Goal: Task Accomplishment & Management: Use online tool/utility

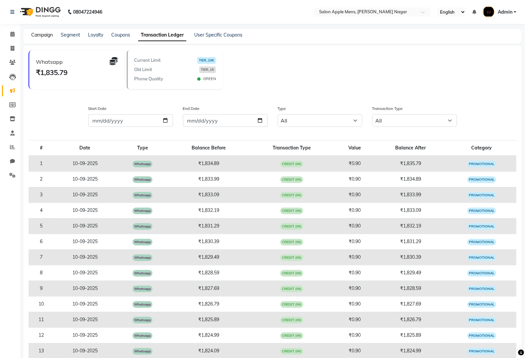
click at [42, 34] on link "Campaign" at bounding box center [42, 35] width 22 height 6
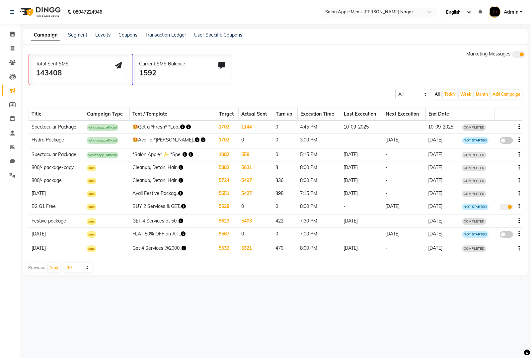
click at [184, 125] on icon "button" at bounding box center [182, 126] width 5 height 5
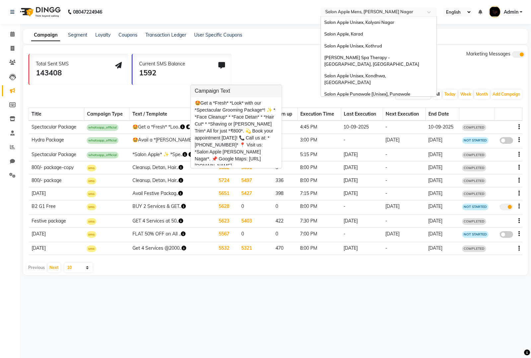
click at [393, 10] on input "text" at bounding box center [372, 12] width 96 height 7
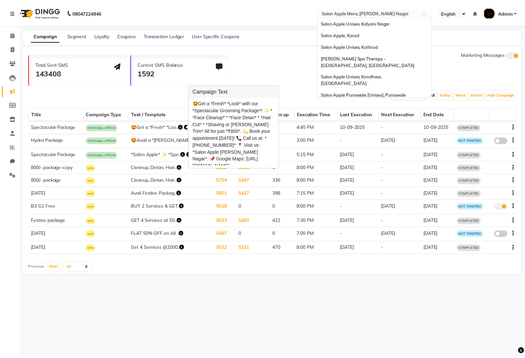
scroll to position [313, 0]
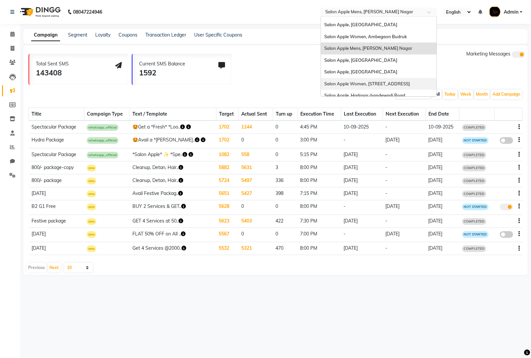
click at [221, 118] on th "Target" at bounding box center [227, 114] width 22 height 13
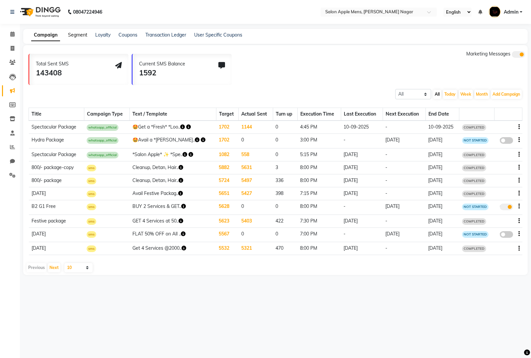
click at [74, 34] on link "Segment" at bounding box center [77, 35] width 19 height 6
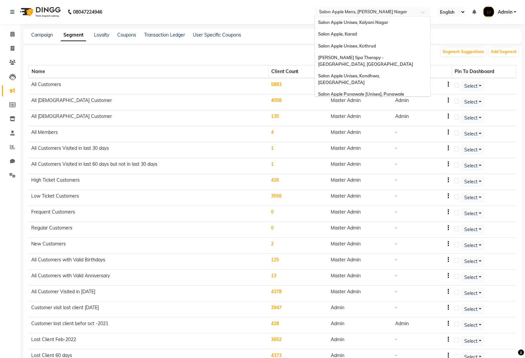
click at [373, 9] on input "text" at bounding box center [366, 12] width 96 height 7
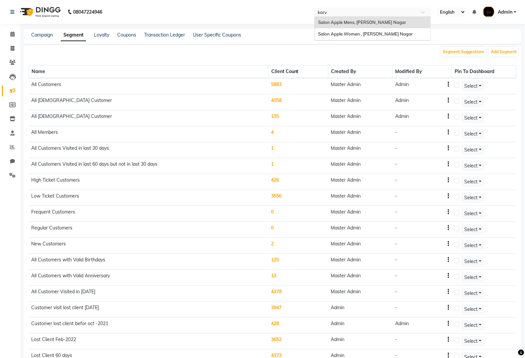
type input "karve"
click at [373, 37] on span "Salon Apple Women , [PERSON_NAME] Nagar" at bounding box center [365, 33] width 95 height 5
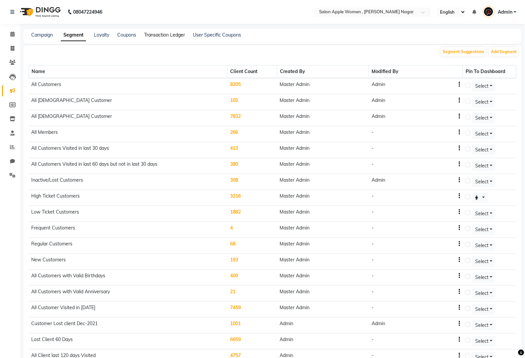
click at [163, 37] on link "Transaction Ledger" at bounding box center [164, 35] width 41 height 6
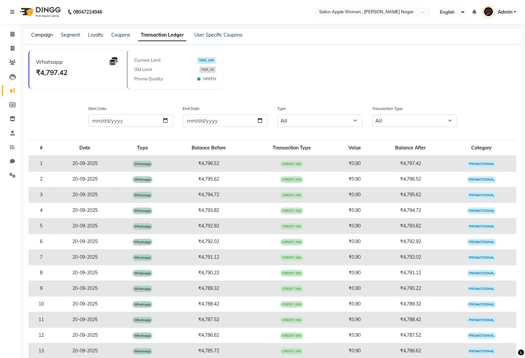
click at [43, 35] on link "Campaign" at bounding box center [42, 35] width 22 height 6
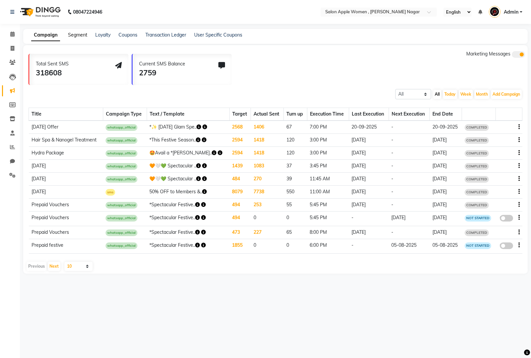
click at [72, 34] on link "Segment" at bounding box center [77, 35] width 19 height 6
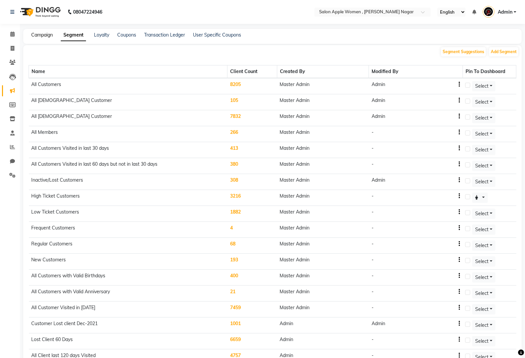
click at [43, 36] on link "Campaign" at bounding box center [42, 35] width 22 height 6
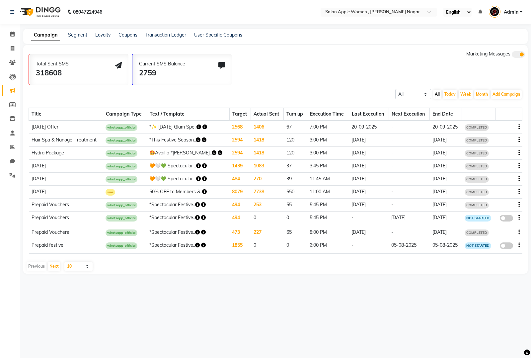
click at [64, 34] on div "Campaign Segment Loyalty Coupons Transaction Ledger User Specific Coupons" at bounding box center [132, 35] width 219 height 7
click at [75, 35] on link "Segment" at bounding box center [77, 35] width 19 height 6
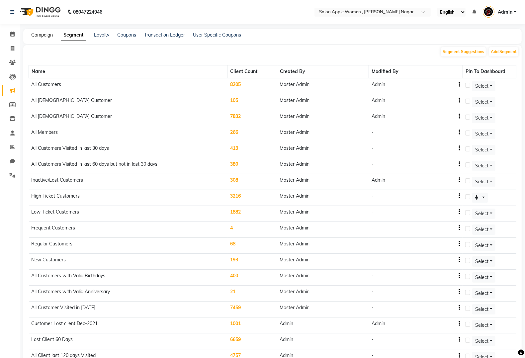
click at [42, 34] on link "Campaign" at bounding box center [42, 35] width 22 height 6
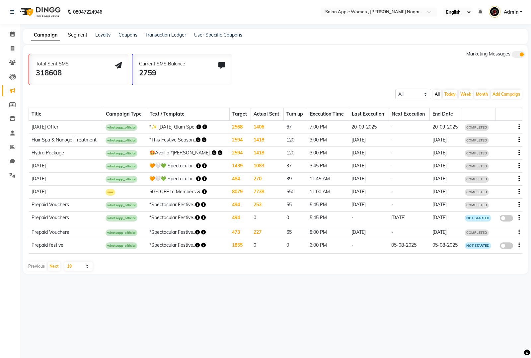
click at [77, 34] on link "Segment" at bounding box center [77, 35] width 19 height 6
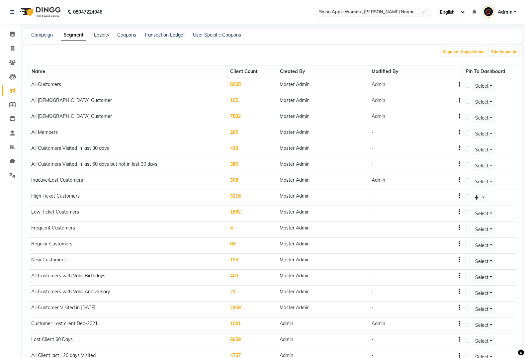
click at [342, 13] on input "text" at bounding box center [366, 12] width 96 height 7
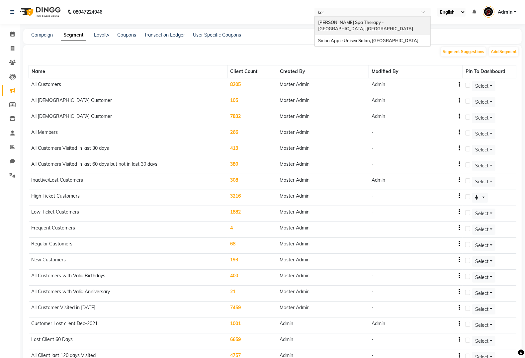
type input "kore"
click at [352, 38] on span "Salon Apple Unisex Salon, [GEOGRAPHIC_DATA]" at bounding box center [368, 40] width 100 height 5
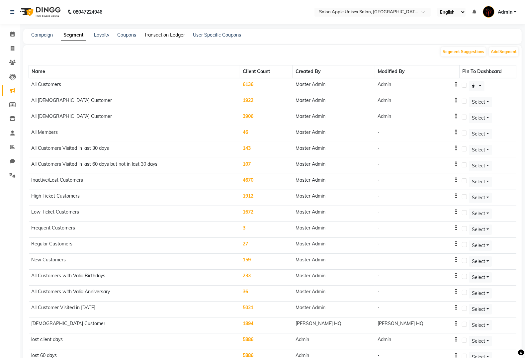
click at [163, 34] on link "Transaction Ledger" at bounding box center [164, 35] width 41 height 6
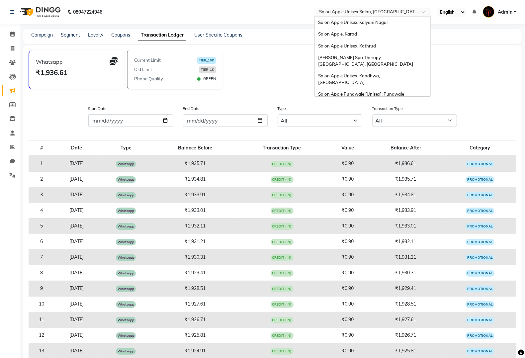
click at [373, 9] on input "text" at bounding box center [366, 12] width 96 height 7
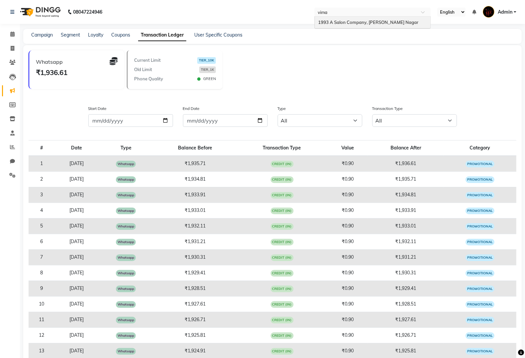
type input "viman"
click at [365, 17] on div "1993 A Salon Company, [PERSON_NAME] Nagar" at bounding box center [372, 23] width 115 height 12
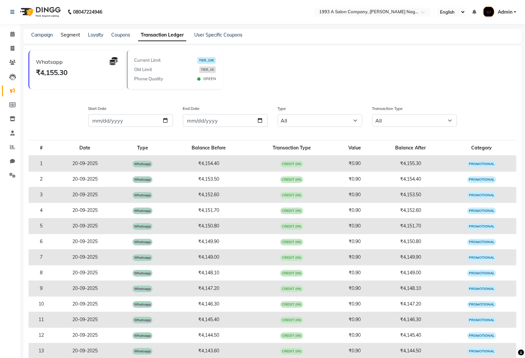
click at [75, 34] on link "Segment" at bounding box center [70, 35] width 19 height 6
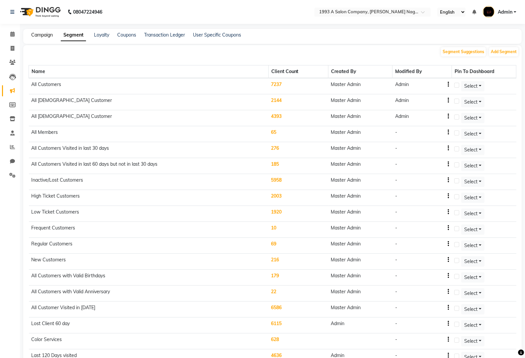
click at [45, 37] on link "Campaign" at bounding box center [42, 35] width 22 height 6
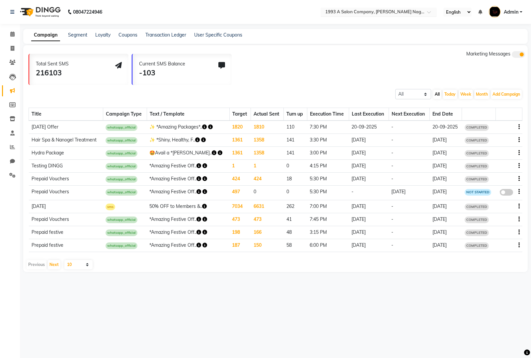
click at [372, 10] on input "text" at bounding box center [372, 12] width 96 height 7
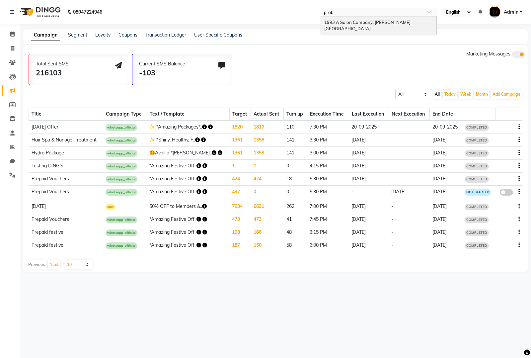
type input "prabh"
click at [387, 17] on div "1993 A Salon Company, [PERSON_NAME][GEOGRAPHIC_DATA]" at bounding box center [378, 26] width 115 height 18
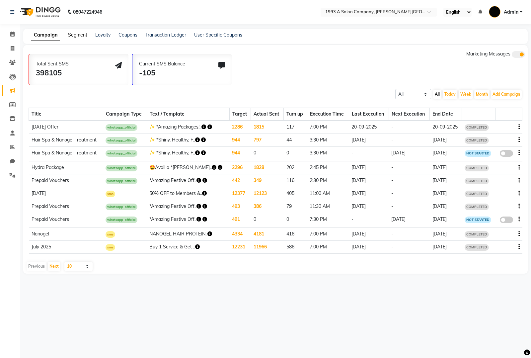
click at [68, 35] on link "Segment" at bounding box center [77, 35] width 19 height 6
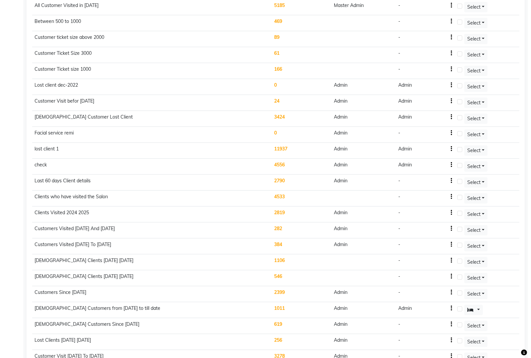
scroll to position [349, 0]
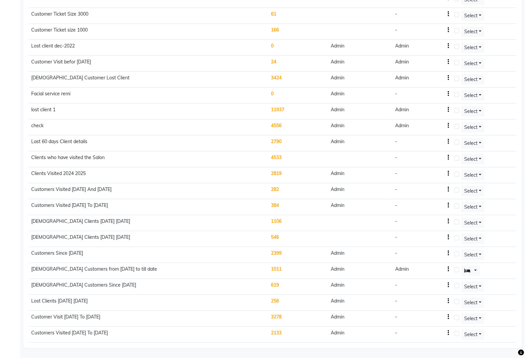
click at [448, 333] on icon "button" at bounding box center [447, 333] width 1 height 0
click at [429, 333] on div "Edit" at bounding box center [433, 337] width 16 height 8
select select ">="
select select "<="
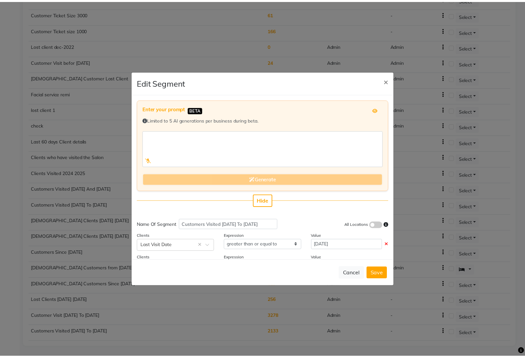
scroll to position [37, 0]
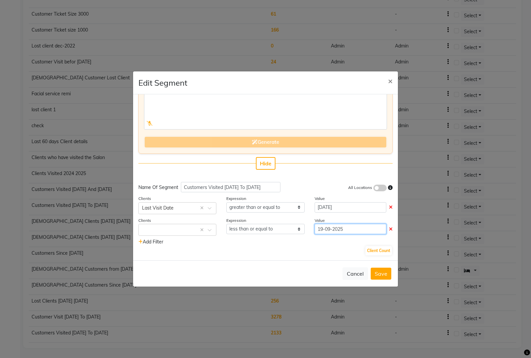
click at [320, 230] on input "19-09-2025" at bounding box center [351, 229] width 72 height 10
select select "9"
select select "2025"
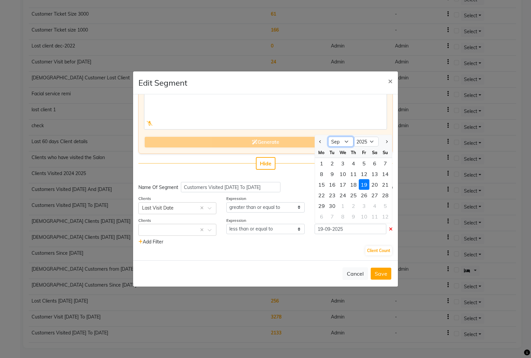
click at [340, 143] on select "Jan Feb Mar Apr May Jun [DATE] Aug Sep Oct Nov Dec" at bounding box center [340, 142] width 25 height 10
select select "10"
click at [328, 137] on select "Jan Feb Mar Apr May Jun [DATE] Aug Sep Oct Nov Dec" at bounding box center [340, 142] width 25 height 10
click at [360, 202] on div "31" at bounding box center [364, 205] width 11 height 11
type input "[DATE]"
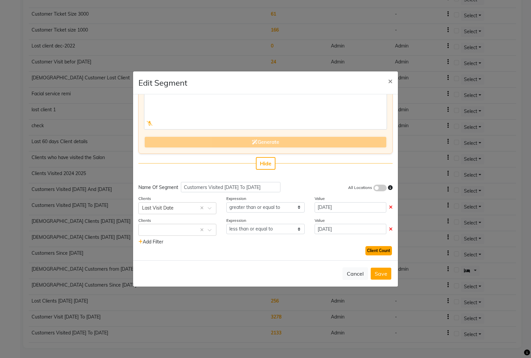
click at [376, 248] on button "Client Count" at bounding box center [378, 250] width 27 height 9
click at [379, 275] on button "Save" at bounding box center [381, 273] width 21 height 12
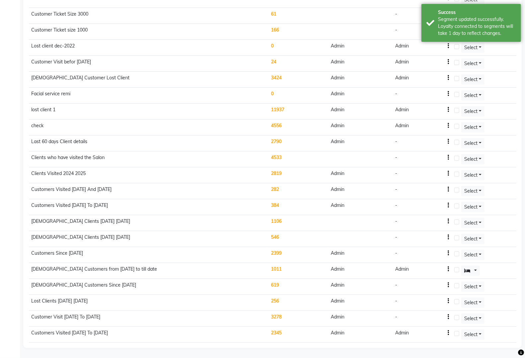
click at [449, 336] on button "button" at bounding box center [447, 332] width 1 height 7
click at [434, 333] on div "Edit" at bounding box center [433, 337] width 16 height 8
select select ">="
select select "<="
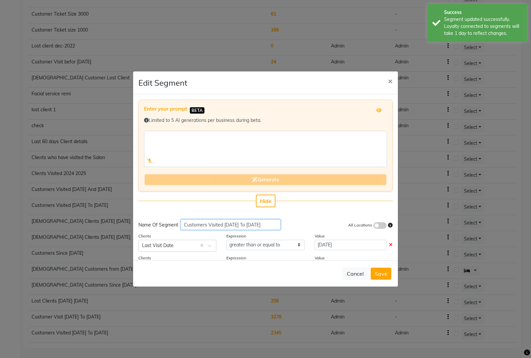
click at [259, 223] on input "Customers Visited Sep2024 To Sep2025" at bounding box center [231, 224] width 100 height 10
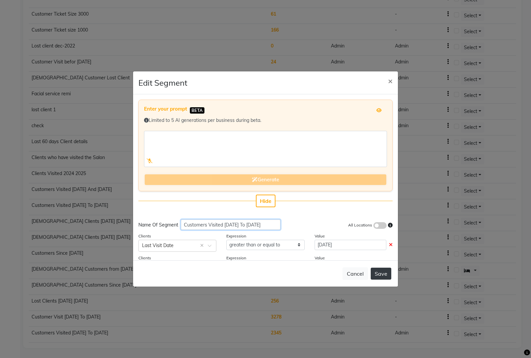
type input "Customers Visited Sep2024 To Oct2025"
click at [378, 270] on button "Save" at bounding box center [381, 273] width 21 height 12
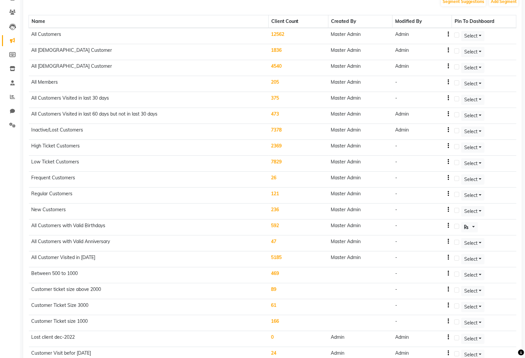
scroll to position [0, 0]
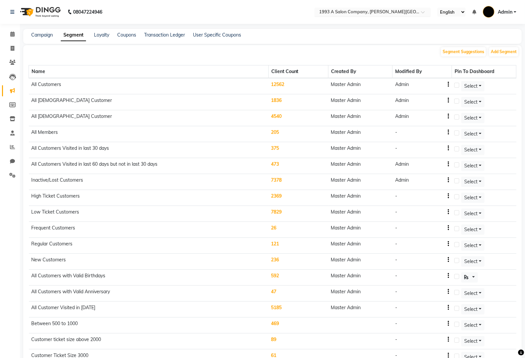
click at [376, 14] on input "text" at bounding box center [366, 12] width 96 height 7
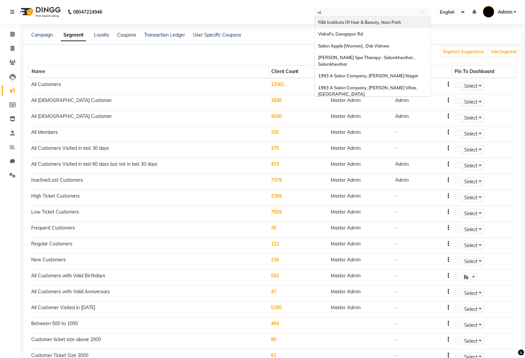
type input "vim"
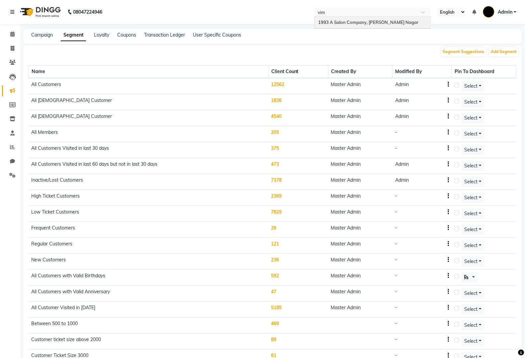
click at [385, 25] on div "1993 A Salon Company, [PERSON_NAME] Nagar" at bounding box center [372, 23] width 115 height 12
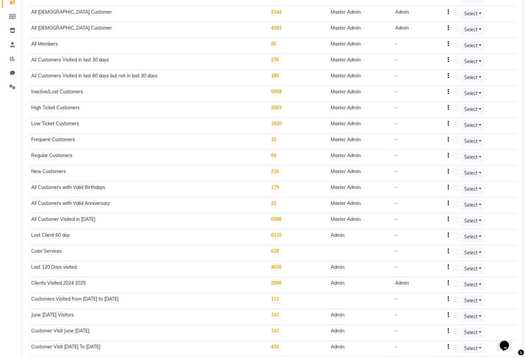
scroll to position [220, 0]
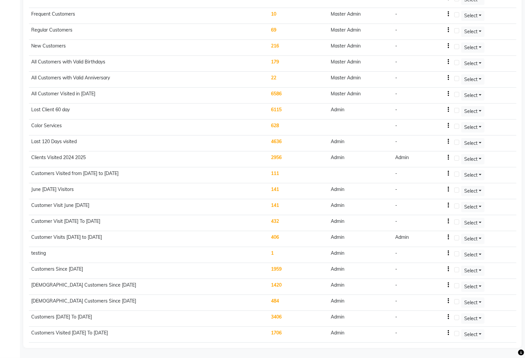
click at [448, 333] on icon "button" at bounding box center [447, 333] width 1 height 0
click at [434, 331] on div "Edit" at bounding box center [433, 335] width 16 height 8
select select ">="
select select "<="
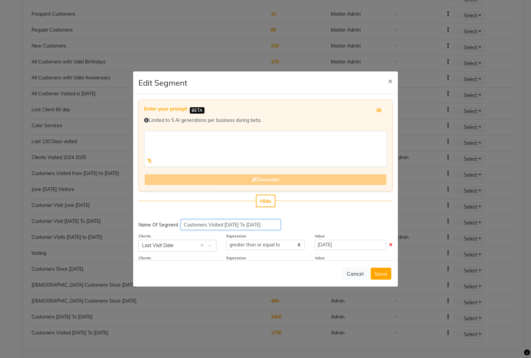
click at [259, 223] on input "Customers Visited [DATE] To [DATE]" at bounding box center [231, 224] width 100 height 10
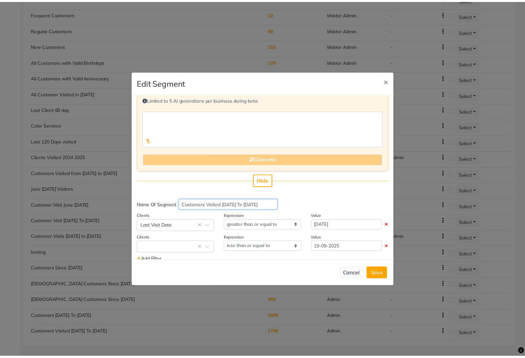
scroll to position [37, 0]
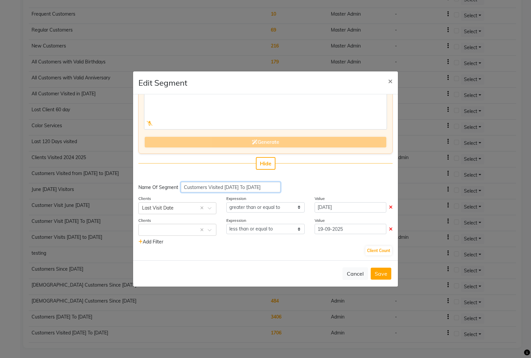
type input "Customers Visited Sep 2024 To Oct 2025"
click at [342, 228] on input "19-09-2025" at bounding box center [351, 229] width 72 height 10
select select "9"
select select "2025"
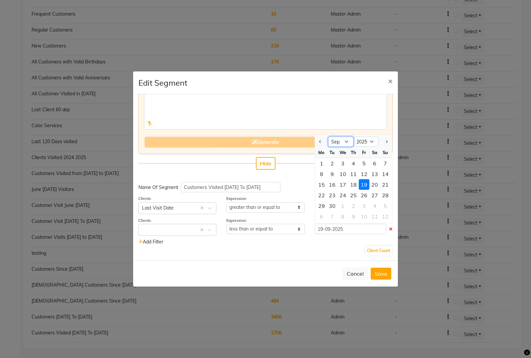
click at [344, 138] on select "Jan Feb Mar Apr May Jun [DATE] Aug Sep Oct Nov Dec" at bounding box center [340, 142] width 25 height 10
select select "10"
click at [328, 137] on select "Jan Feb Mar Apr May Jun [DATE] Aug Sep Oct Nov Dec" at bounding box center [340, 142] width 25 height 10
click at [359, 201] on div "31" at bounding box center [364, 205] width 11 height 11
type input "[DATE]"
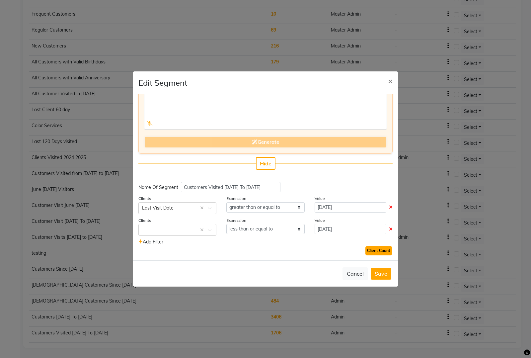
click at [374, 247] on button "Client Count" at bounding box center [378, 250] width 27 height 9
click at [381, 274] on button "Save" at bounding box center [381, 273] width 21 height 12
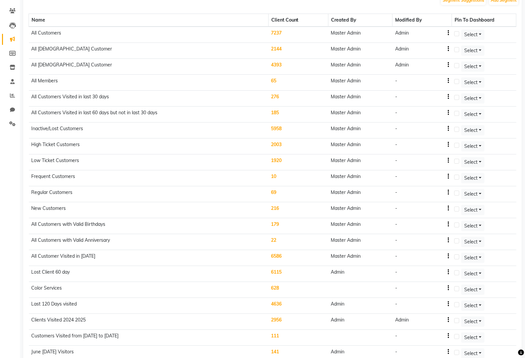
scroll to position [0, 0]
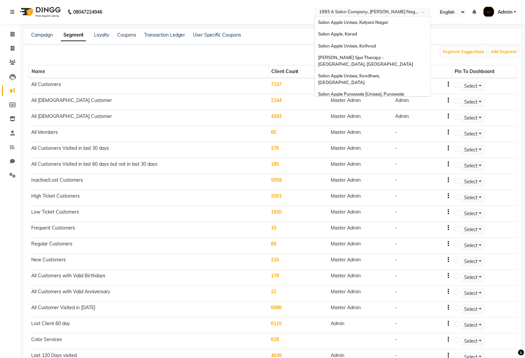
click at [357, 9] on input "text" at bounding box center [366, 12] width 96 height 7
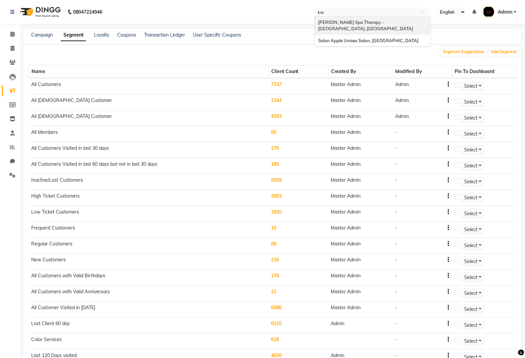
type input "kore"
click at [355, 37] on div "Salon Apple Unisex Salon, [GEOGRAPHIC_DATA]" at bounding box center [372, 41] width 115 height 12
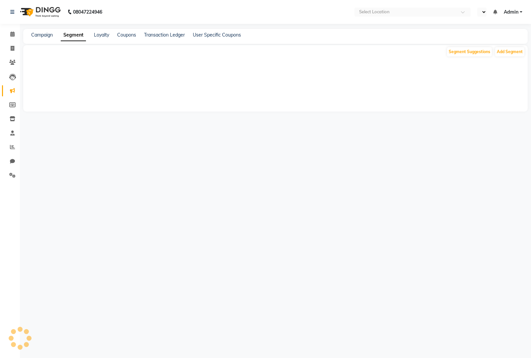
select select "en"
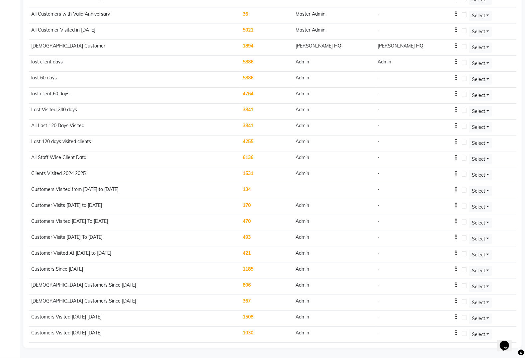
click at [448, 334] on div "-" at bounding box center [416, 332] width 79 height 7
click at [455, 333] on icon "button" at bounding box center [455, 333] width 1 height 0
click at [433, 332] on div "Edit" at bounding box center [433, 336] width 16 height 8
select select ">="
select select "<="
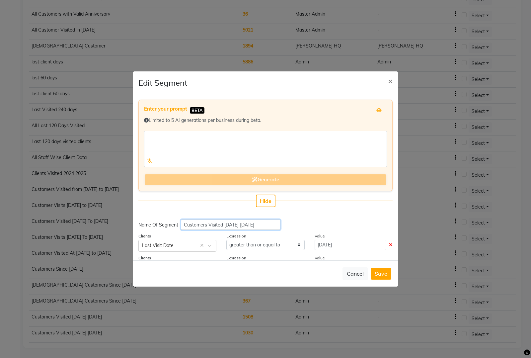
click at [254, 224] on input "Customers Visited [DATE] [DATE]" at bounding box center [231, 224] width 100 height 10
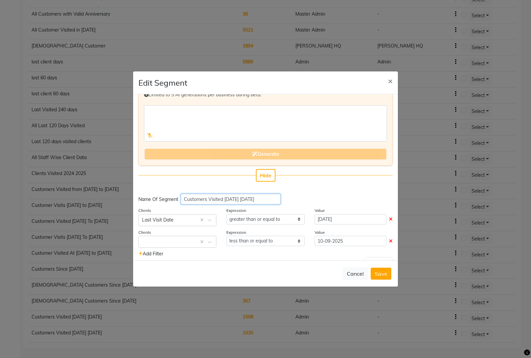
scroll to position [37, 0]
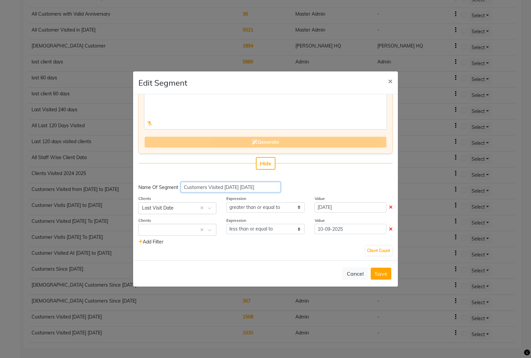
type input "Customers Visited [DATE] [DATE]"
click at [326, 231] on input "10-09-2025" at bounding box center [351, 229] width 72 height 10
select select "9"
select select "2025"
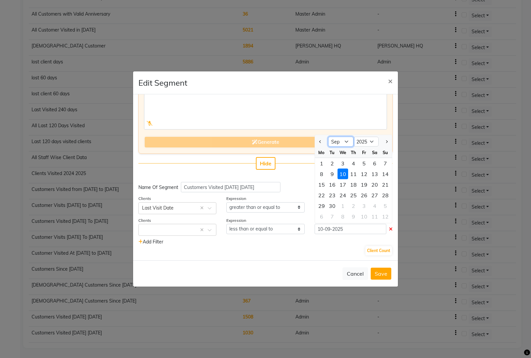
click at [338, 140] on select "Jan Feb Mar Apr May Jun [DATE] Aug Sep Oct Nov Dec" at bounding box center [340, 142] width 25 height 10
select select "10"
click at [328, 137] on select "Jan Feb Mar Apr May Jun [DATE] Aug Sep Oct Nov Dec" at bounding box center [340, 142] width 25 height 10
click at [359, 202] on div "31" at bounding box center [364, 205] width 11 height 11
type input "[DATE]"
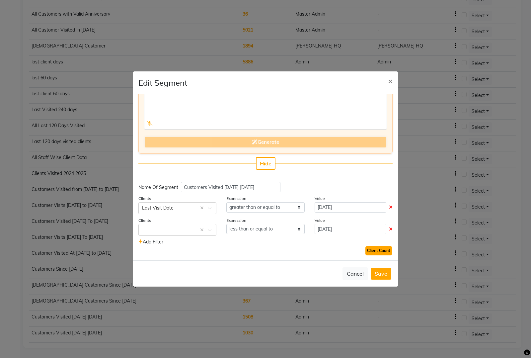
click at [372, 252] on button "Client Count" at bounding box center [378, 250] width 27 height 9
click at [374, 274] on button "Save" at bounding box center [381, 273] width 21 height 12
click at [378, 270] on button "Save" at bounding box center [381, 273] width 21 height 12
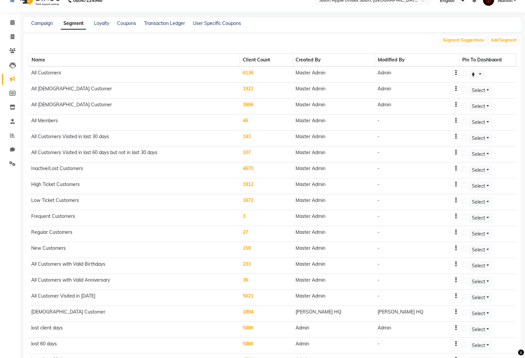
scroll to position [0, 0]
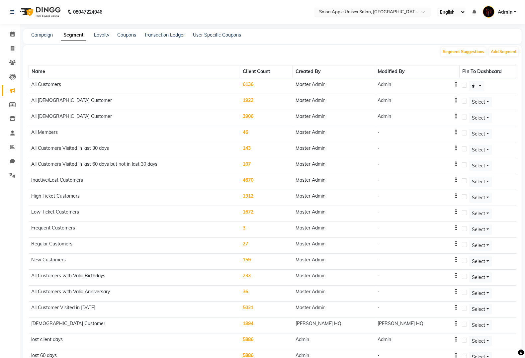
click at [404, 10] on input "text" at bounding box center [366, 12] width 96 height 7
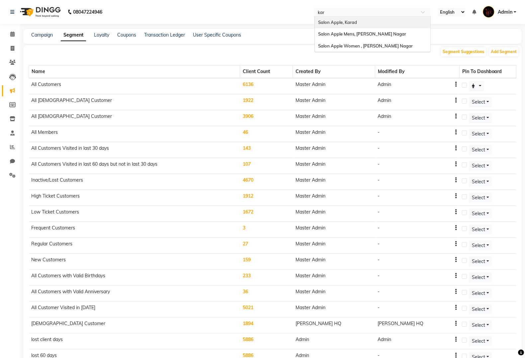
type input "karv"
click at [362, 34] on span "Salon Apple Women , [PERSON_NAME] Nagar" at bounding box center [365, 33] width 95 height 5
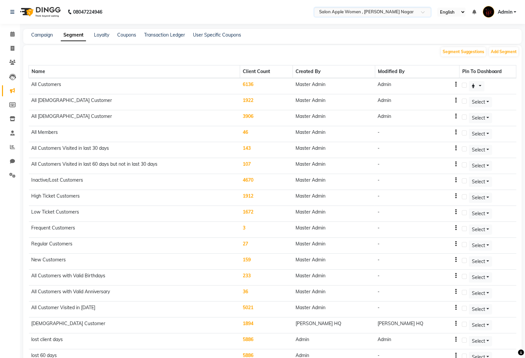
click at [371, 12] on input "text" at bounding box center [366, 12] width 96 height 7
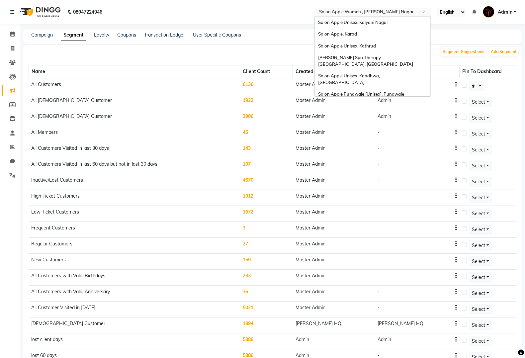
scroll to position [396, 0]
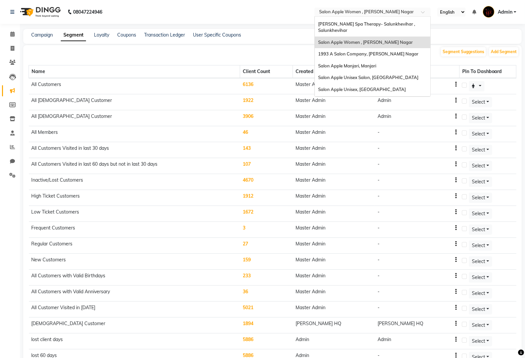
click at [374, 39] on span "Salon Apple Women , [PERSON_NAME] Nagar" at bounding box center [365, 41] width 95 height 5
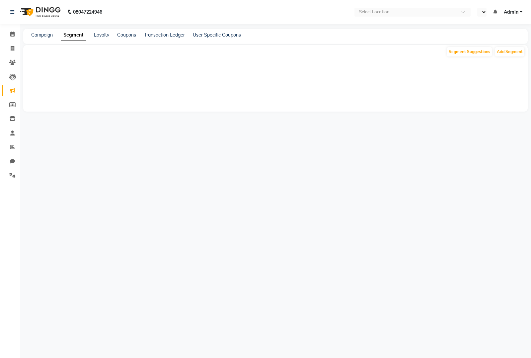
select select "en"
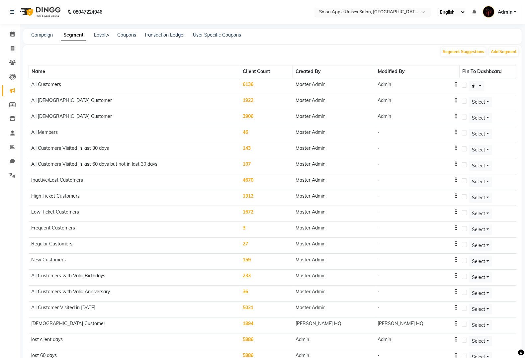
click at [378, 12] on input "text" at bounding box center [366, 12] width 96 height 7
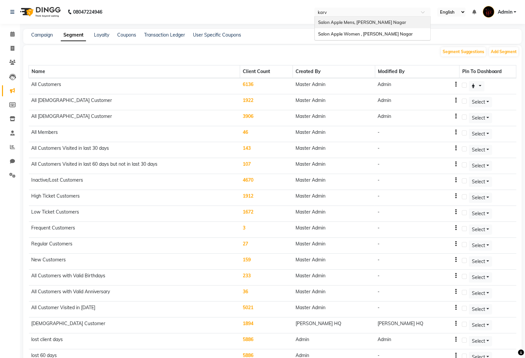
type input "karve"
click at [377, 37] on span "Salon Apple Women , [PERSON_NAME] Nagar" at bounding box center [365, 33] width 95 height 5
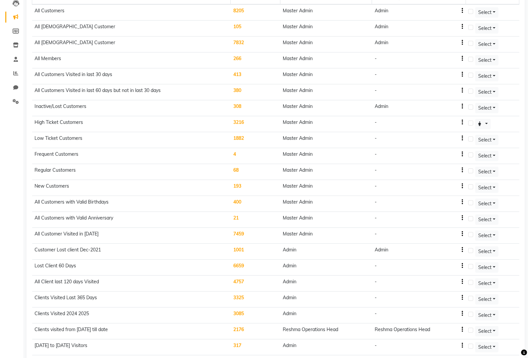
scroll to position [204, 0]
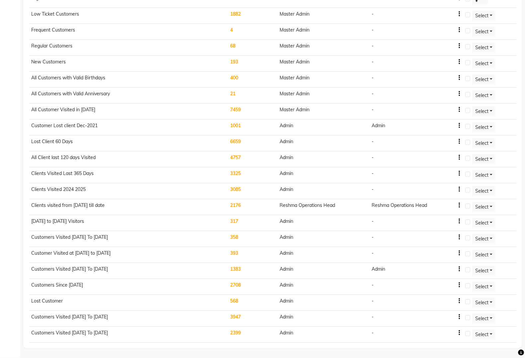
click at [460, 333] on icon "button" at bounding box center [458, 333] width 1 height 0
click at [447, 331] on div "Edit" at bounding box center [444, 335] width 16 height 8
select select ">="
select select "<="
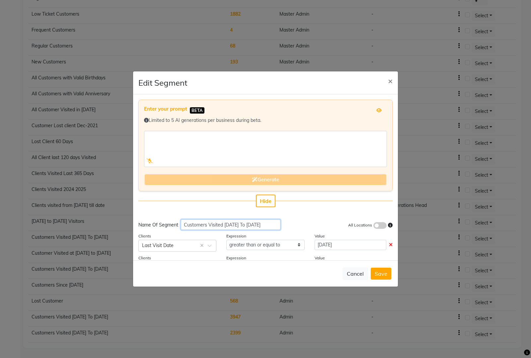
click at [260, 226] on input "Customers Visited Sep 2024 To Sep 2025" at bounding box center [231, 224] width 100 height 10
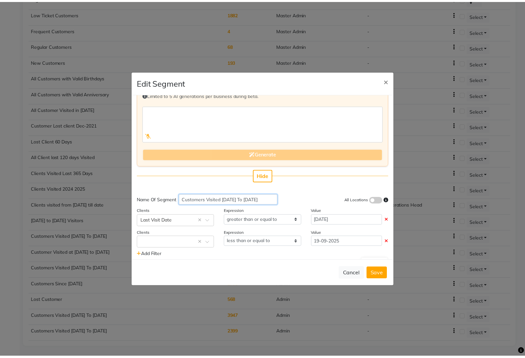
scroll to position [37, 0]
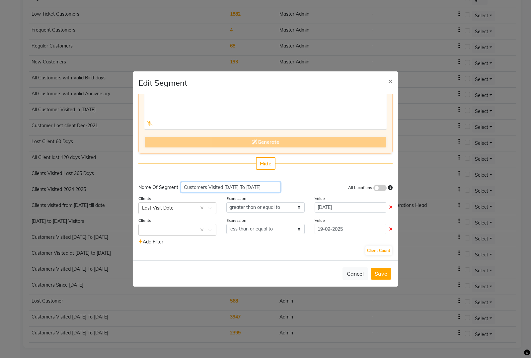
type input "Customers Visited Sep 2024 To Oct 2025"
click at [367, 230] on input "19-09-2025" at bounding box center [351, 229] width 72 height 10
select select "9"
select select "2025"
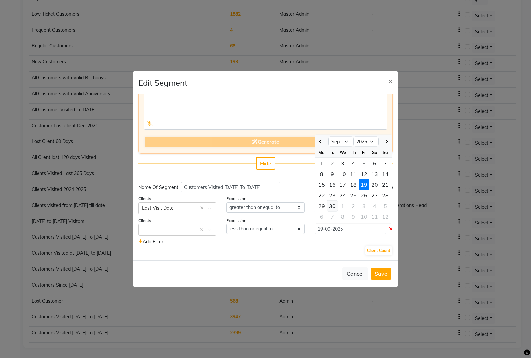
click at [327, 206] on div "30" at bounding box center [332, 205] width 11 height 11
type input "30-09-2025"
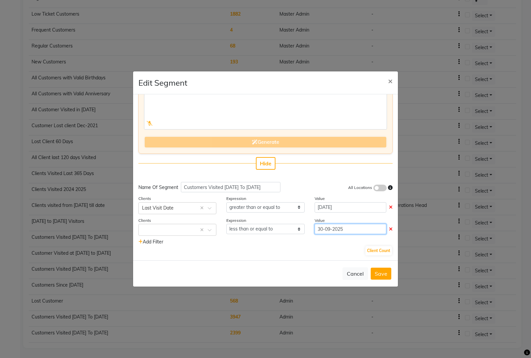
click at [320, 225] on input "30-09-2025" at bounding box center [351, 229] width 72 height 10
select select "9"
select select "2025"
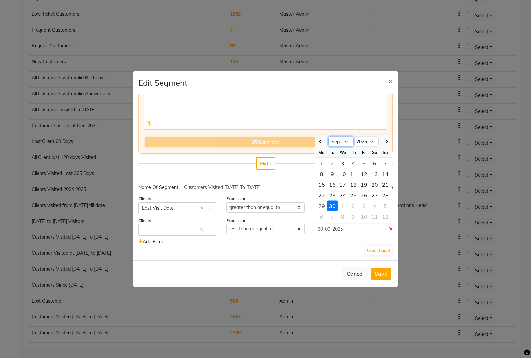
drag, startPoint x: 343, startPoint y: 138, endPoint x: 341, endPoint y: 144, distance: 6.8
click at [343, 138] on select "Jan Feb Mar Apr May Jun Jul Aug Sep Oct Nov Dec" at bounding box center [340, 142] width 25 height 10
select select "10"
click at [328, 137] on select "Jan Feb Mar Apr May Jun Jul Aug Sep Oct Nov Dec" at bounding box center [340, 142] width 25 height 10
click at [327, 163] on div "30" at bounding box center [332, 163] width 11 height 11
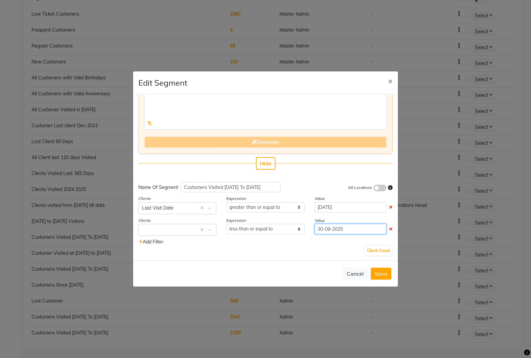
click at [332, 231] on input "30-09-2025" at bounding box center [351, 229] width 72 height 10
select select "9"
select select "2025"
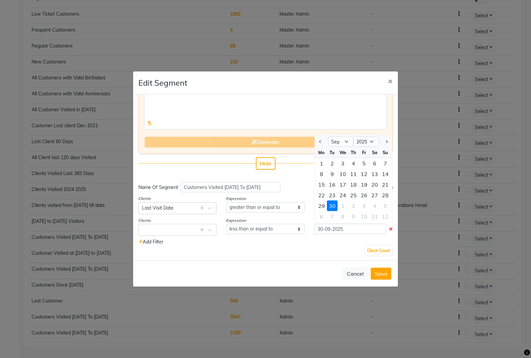
click at [331, 202] on div "30" at bounding box center [332, 205] width 11 height 11
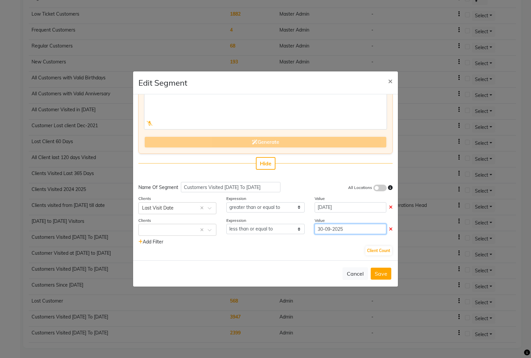
click at [348, 228] on input "30-09-2025" at bounding box center [351, 229] width 72 height 10
select select "9"
select select "2025"
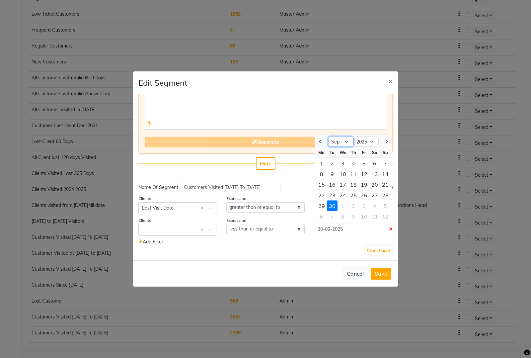
click at [347, 140] on select "Jan Feb Mar Apr May Jun Jul Aug Sep Oct Nov Dec" at bounding box center [340, 142] width 25 height 10
select select "10"
click at [328, 137] on select "Jan Feb Mar Apr May Jun Jul Aug Sep Oct Nov Dec" at bounding box center [340, 142] width 25 height 10
click at [359, 202] on div "31" at bounding box center [364, 205] width 11 height 11
type input "31-10-2025"
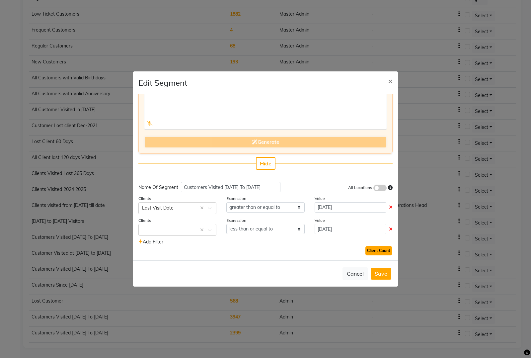
click at [378, 253] on button "Client Count" at bounding box center [378, 250] width 27 height 9
click at [379, 275] on button "Save" at bounding box center [381, 273] width 21 height 12
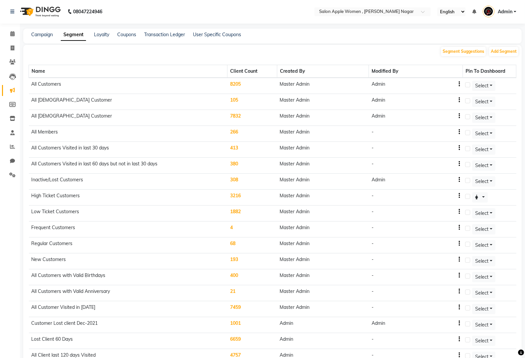
scroll to position [0, 0]
click at [374, 13] on input "text" at bounding box center [366, 12] width 96 height 7
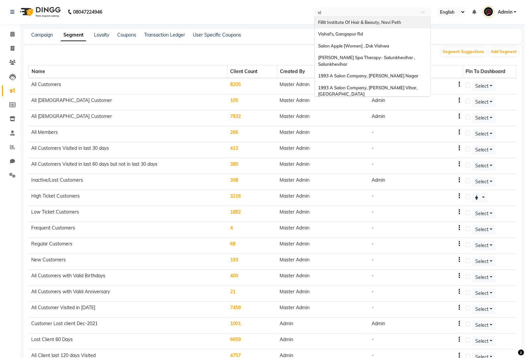
type input "vim"
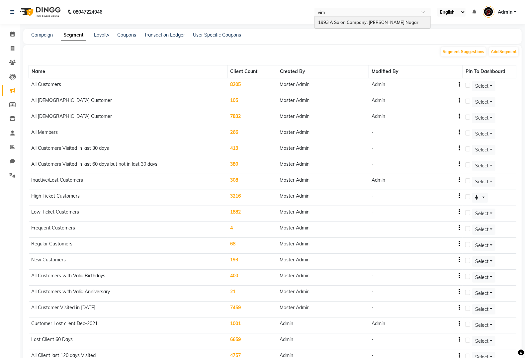
click at [409, 17] on div "1993 A Salon Company, [PERSON_NAME] Nagar" at bounding box center [372, 23] width 115 height 12
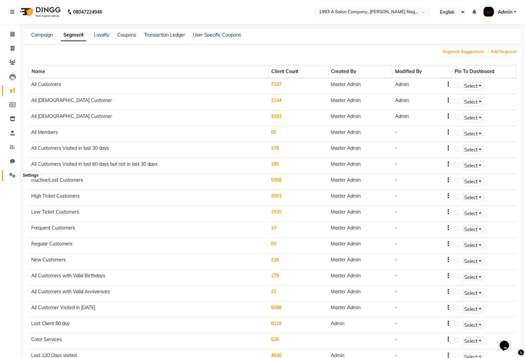
click at [14, 173] on icon at bounding box center [12, 175] width 6 height 5
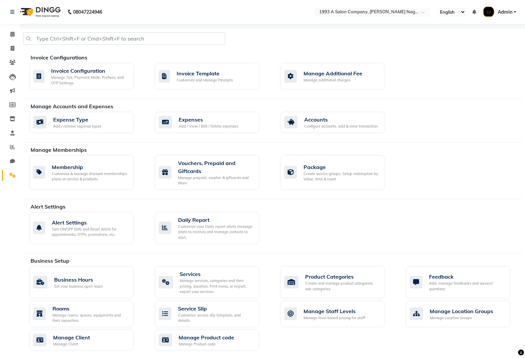
scroll to position [179, 0]
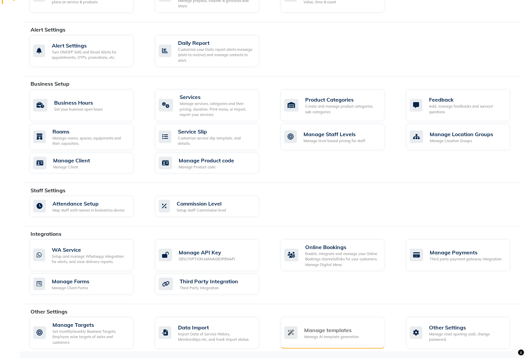
click at [312, 324] on div "Manage templates Manage AI template generation" at bounding box center [332, 333] width 104 height 32
select select "APPROVED"
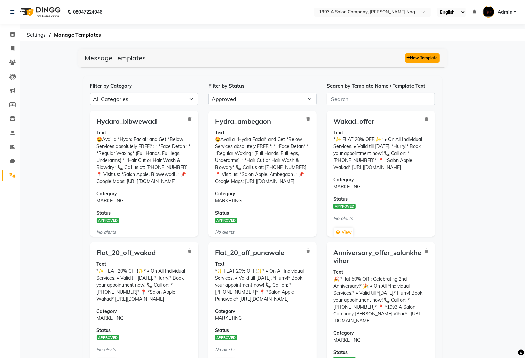
click at [421, 56] on button "New Template" at bounding box center [422, 57] width 35 height 9
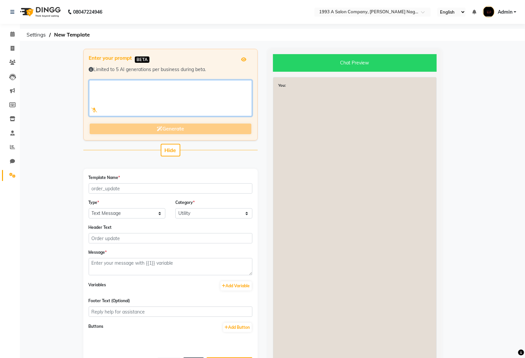
click at [133, 91] on textarea at bounding box center [170, 98] width 163 height 36
paste textarea "🌟 *Celebrate the Festival with our Amazing combos!* 🌟 *@ 1993 A Salon Company –…"
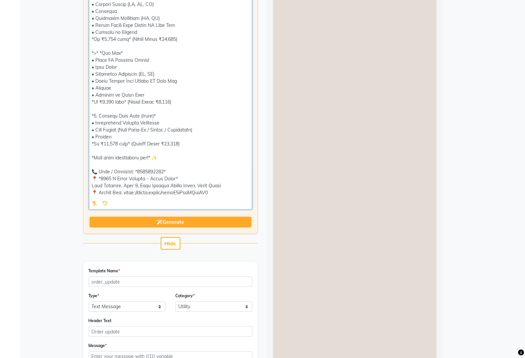
scroll to position [456, 0]
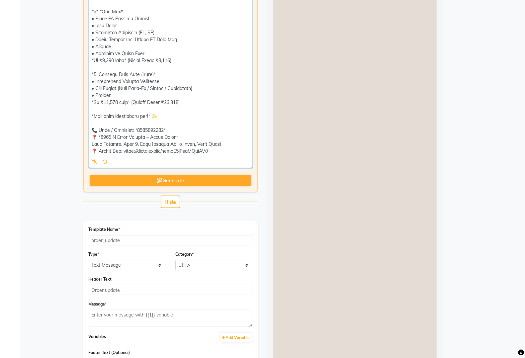
type textarea "🌟 *Celebrate the Festival with our Amazing combos!* 🌟 *@ 1993 A Salon Company –…"
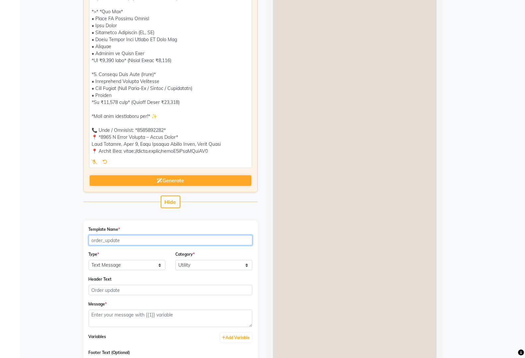
click at [169, 235] on input "Template Name *" at bounding box center [171, 240] width 164 height 10
click at [134, 239] on input "diwali_offer_vimananagar" at bounding box center [171, 240] width 164 height 10
type input "[DATE]_offer_viman_nagar"
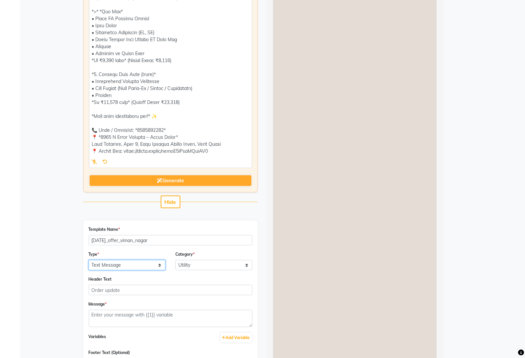
click at [133, 261] on select "Text Message Image with Text" at bounding box center [127, 265] width 77 height 10
select select "IMAGE"
click at [89, 260] on select "Text Message Image with Text" at bounding box center [127, 265] width 77 height 10
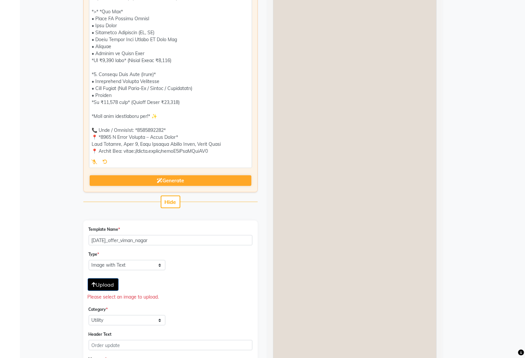
click at [117, 285] on button "Upload" at bounding box center [103, 284] width 31 height 13
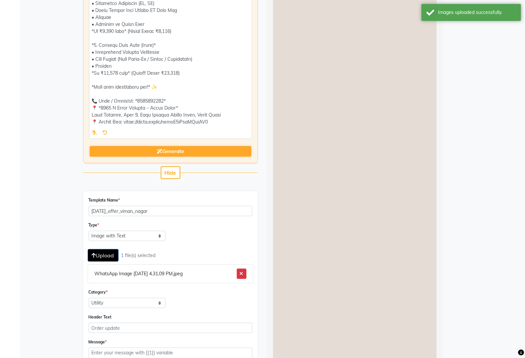
scroll to position [618, 0]
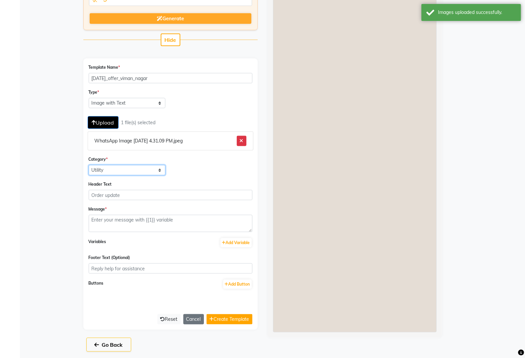
click at [146, 173] on select "Utility Marketing Authentication" at bounding box center [127, 170] width 77 height 10
select select "MARKETING"
click at [89, 165] on select "Utility Marketing Authentication" at bounding box center [127, 170] width 77 height 10
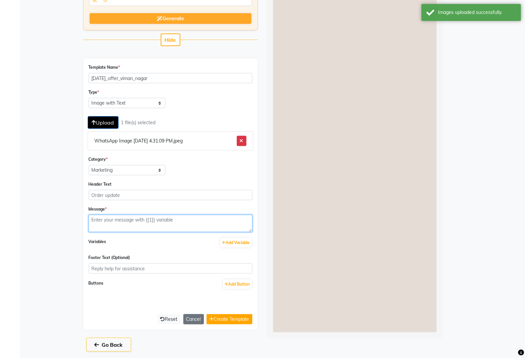
click at [146, 216] on textarea at bounding box center [171, 223] width 164 height 17
paste textarea "🌟 *Celebrate the Festival with our Amazing combos!* 🌟 *@ 1993 A Salon Company –…"
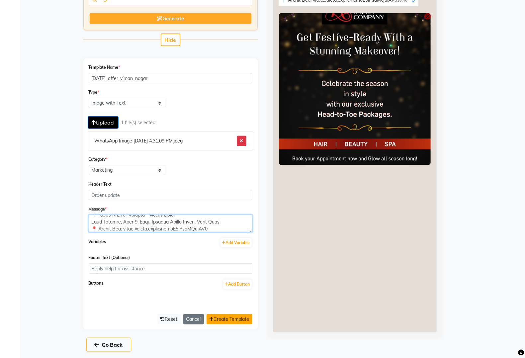
type textarea "🌟 *Celebrate the Festival with our Amazing combos!* 🌟 *@ 1993 A Salon Company –…"
click at [226, 314] on button "Create Template" at bounding box center [229, 319] width 46 height 10
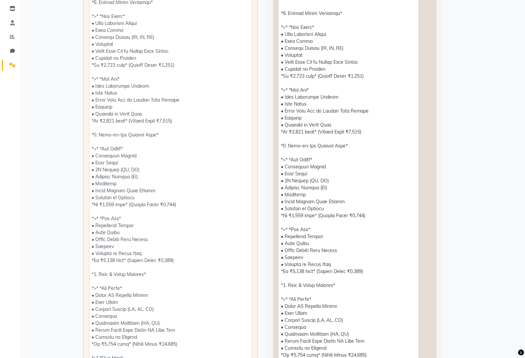
scroll to position [124, 0]
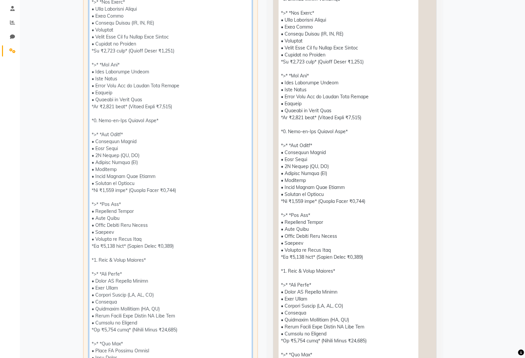
click at [91, 256] on textarea at bounding box center [170, 228] width 163 height 544
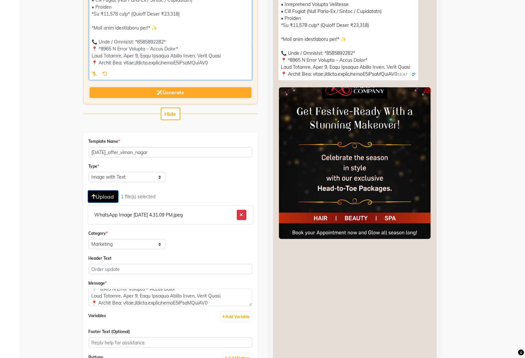
scroll to position [503, 0]
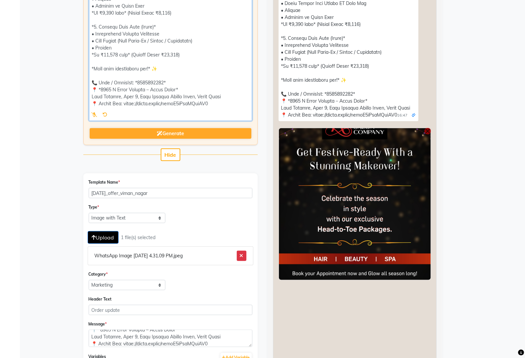
drag, startPoint x: 91, startPoint y: 256, endPoint x: 210, endPoint y: 60, distance: 229.2
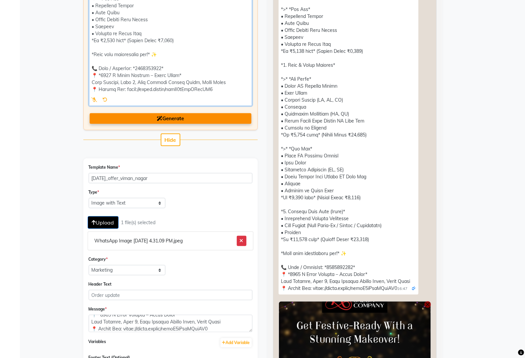
scroll to position [257, 0]
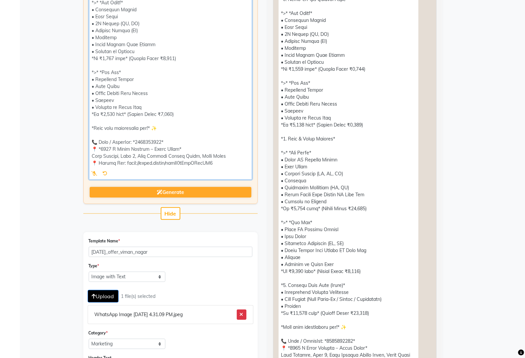
click at [166, 128] on textarea at bounding box center [170, 1] width 163 height 356
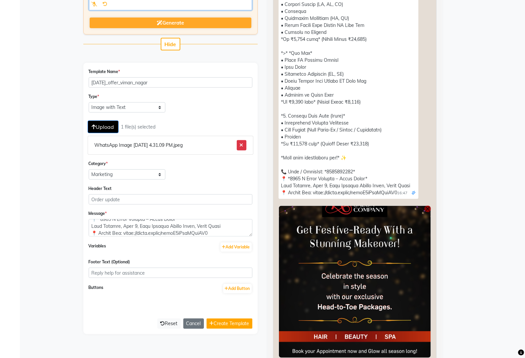
scroll to position [496, 0]
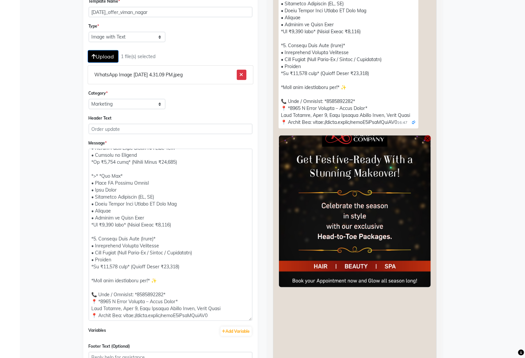
drag, startPoint x: 248, startPoint y: 161, endPoint x: 252, endPoint y: 286, distance: 124.8
click at [269, 311] on div "Enter your prompt BETA Limited to 5 AI generations per business during beta. Ge…" at bounding box center [262, 0] width 368 height 895
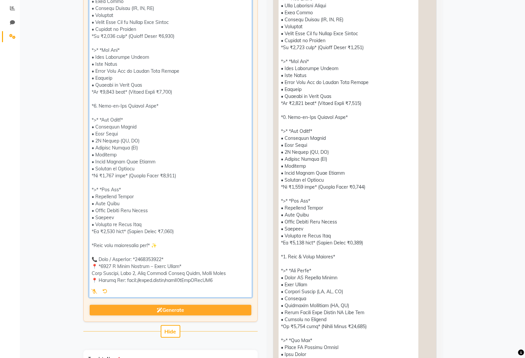
scroll to position [0, 0]
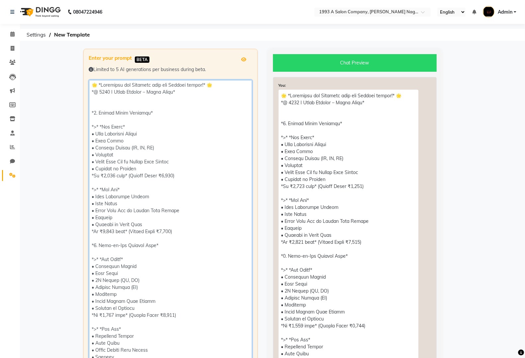
drag, startPoint x: 218, startPoint y: 172, endPoint x: 88, endPoint y: 82, distance: 158.0
click at [88, 82] on div "Enter your prompt BETA Limited to 5 AI generations per business during beta. Ge…" at bounding box center [170, 254] width 174 height 411
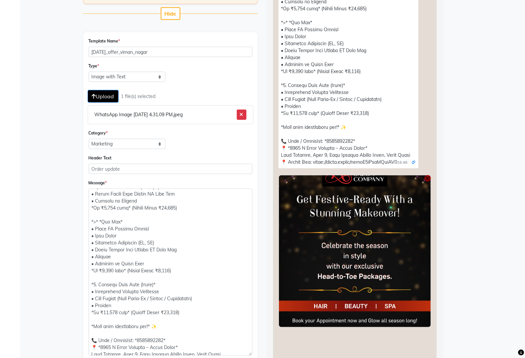
scroll to position [366, 0]
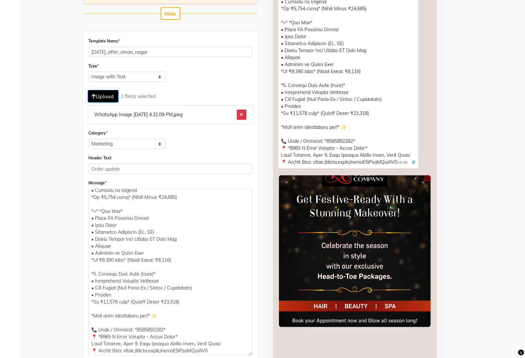
type textarea "🌟 *Celebrate the Festival with our Amazing combos!* 🌟 *@ 1993 A Salon Company –…"
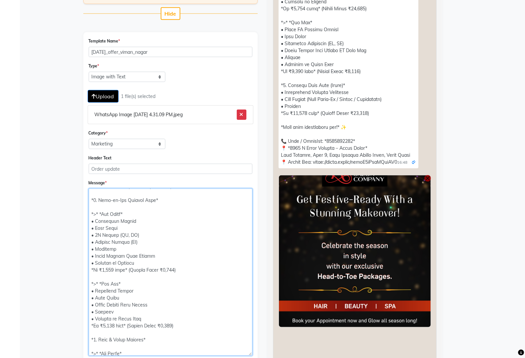
scroll to position [0, 0]
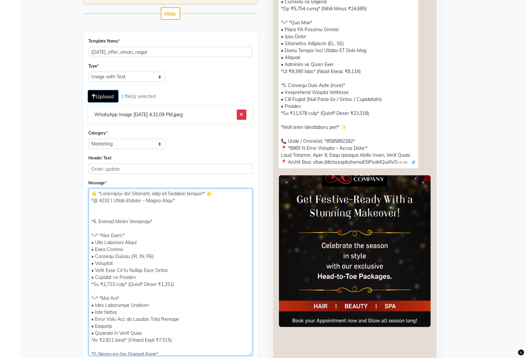
drag, startPoint x: 231, startPoint y: 350, endPoint x: 55, endPoint y: 111, distance: 297.1
click at [55, 111] on app-manage-templates "Enter your prompt BETA Limited to 5 AI generations per business during beta. Ge…" at bounding box center [262, 37] width 525 height 890
paste textarea
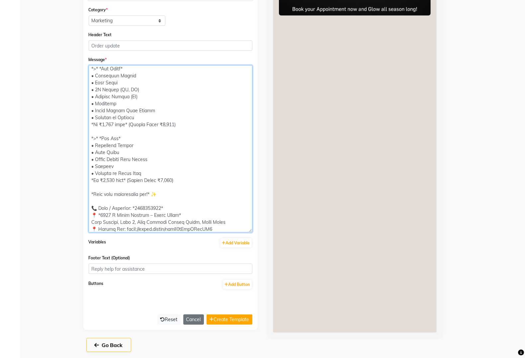
scroll to position [580, 0]
type textarea "🌟 *Celebrate the Festival with our Amazing combos!* 🌟 *@ 1993 A Salon Company –…"
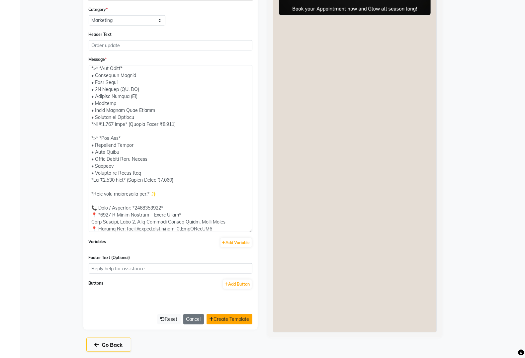
click at [245, 316] on button "Create Template" at bounding box center [229, 319] width 46 height 10
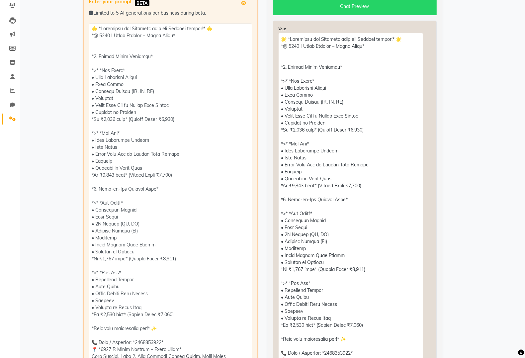
scroll to position [40, 0]
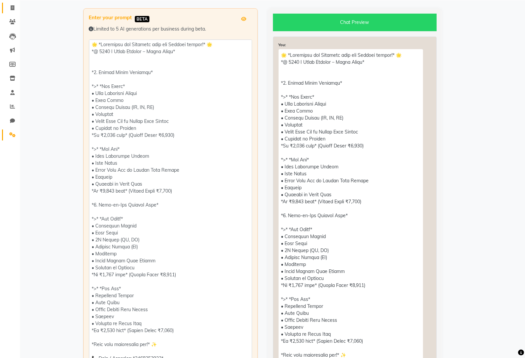
select select "APPROVED"
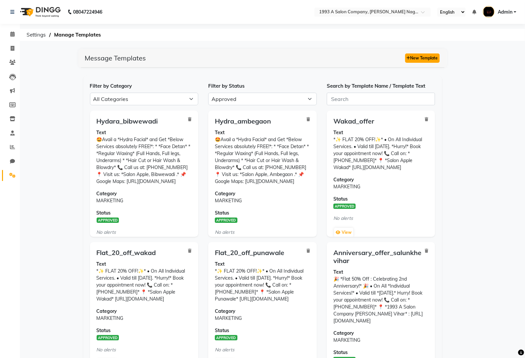
click at [425, 62] on button "New Template" at bounding box center [422, 57] width 35 height 9
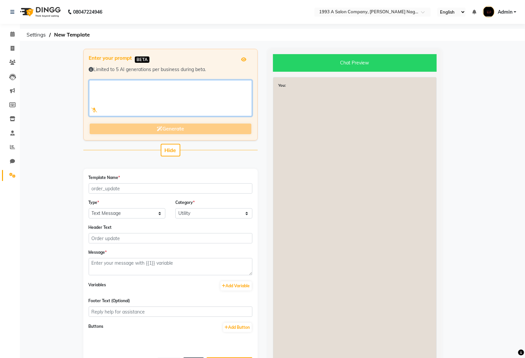
click at [172, 106] on textarea at bounding box center [170, 98] width 163 height 36
click at [193, 110] on textarea at bounding box center [170, 98] width 163 height 36
paste textarea "🌟 *Celebrate the Festival with our Amazing combos!* 🌟 *@ 1993 A Salon Company –…"
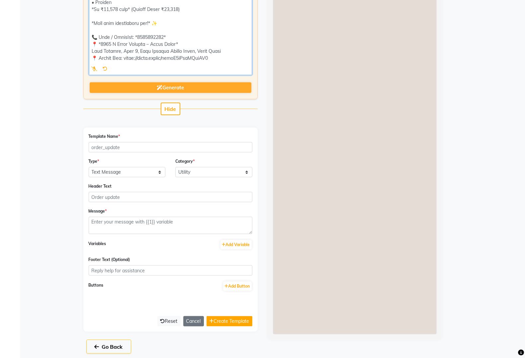
scroll to position [551, 0]
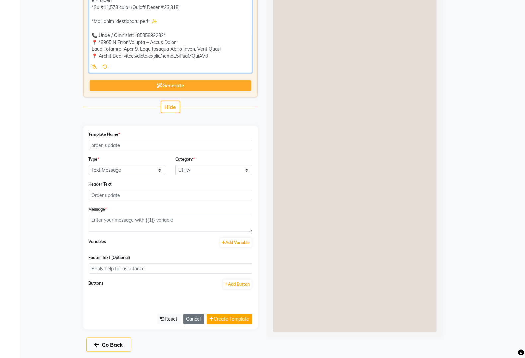
type textarea "🌟 *Celebrate the Festival with our Amazing combos!* 🌟 *@ 1993 A Salon Company –…"
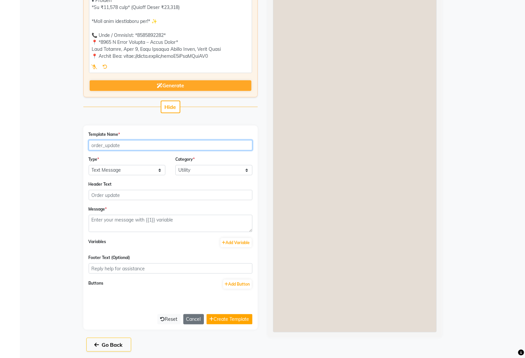
click at [145, 145] on input "Template Name *" at bounding box center [171, 145] width 164 height 10
type input "[DATE]_offer_viman_nagar"
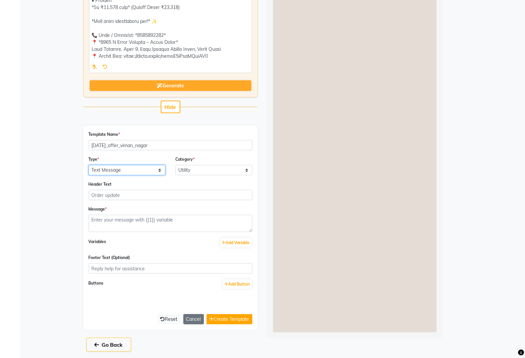
click at [148, 170] on select "Text Message Image with Text" at bounding box center [127, 170] width 77 height 10
click at [89, 165] on select "Text Message Image with Text" at bounding box center [127, 170] width 77 height 10
click at [208, 172] on select "Utility Marketing Authentication" at bounding box center [213, 170] width 77 height 10
select select "MARKETING"
click at [175, 165] on select "Utility Marketing Authentication" at bounding box center [213, 170] width 77 height 10
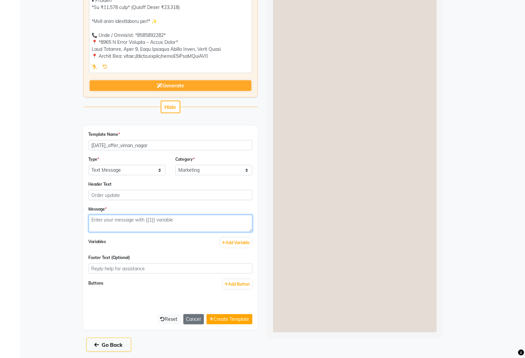
click at [133, 219] on textarea at bounding box center [171, 223] width 164 height 17
paste textarea "🌟 *Celebrate the Festival with our Amazing combos!* 🌟 *@ 1993 A Salon Company –…"
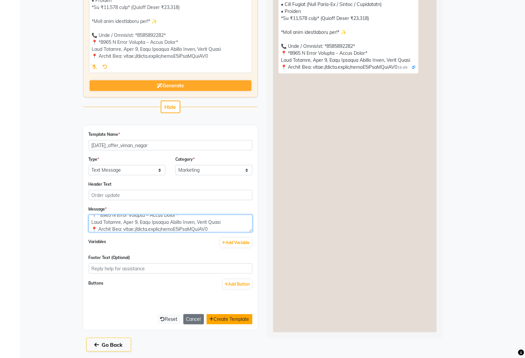
type textarea "🌟 *Celebrate the Festival with our Amazing combos!* 🌟 *@ 1993 A Salon Company –…"
click at [216, 316] on button "Create Template" at bounding box center [229, 319] width 46 height 10
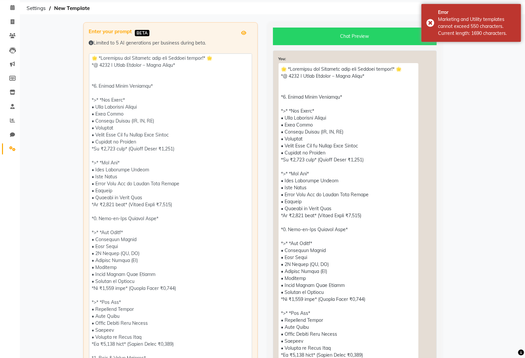
scroll to position [0, 0]
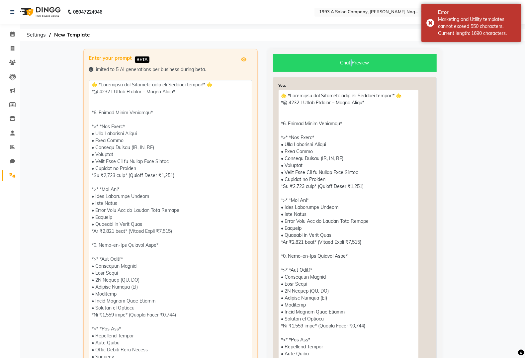
click at [349, 59] on div "Chat Preview" at bounding box center [355, 63] width 164 height 18
click at [347, 67] on div "Chat Preview" at bounding box center [355, 63] width 164 height 18
click at [346, 65] on div "Chat Preview" at bounding box center [355, 63] width 164 height 18
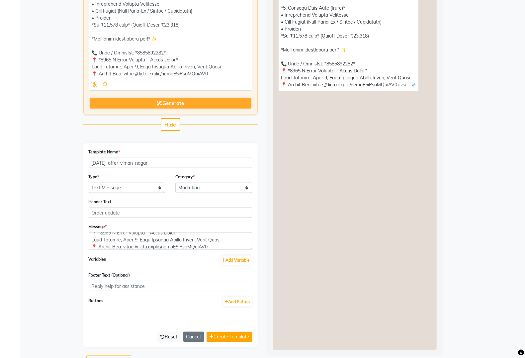
scroll to position [551, 0]
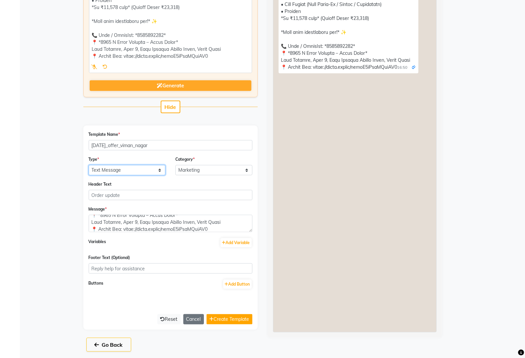
click at [150, 168] on select "Text Message Image with Text" at bounding box center [127, 170] width 77 height 10
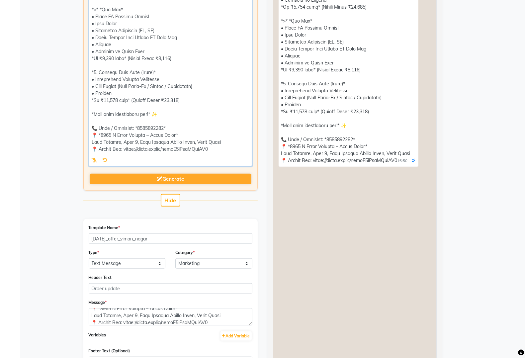
scroll to position [245, 0]
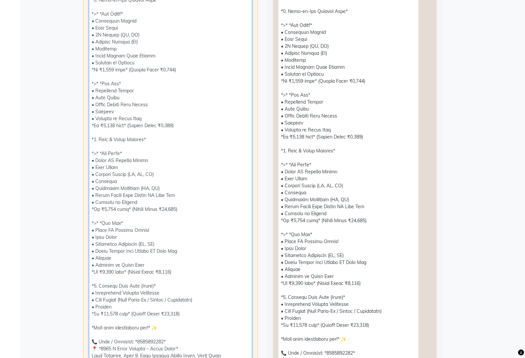
drag, startPoint x: 92, startPoint y: 245, endPoint x: 194, endPoint y: 322, distance: 128.4
click at [186, 327] on textarea at bounding box center [170, 107] width 163 height 544
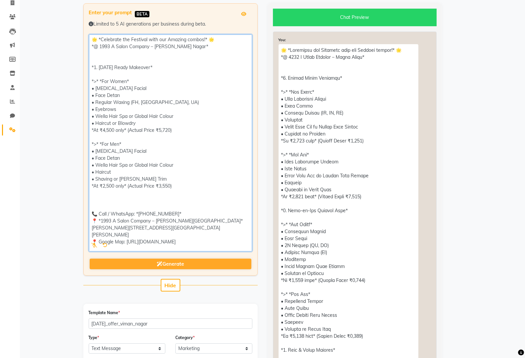
scroll to position [35, 0]
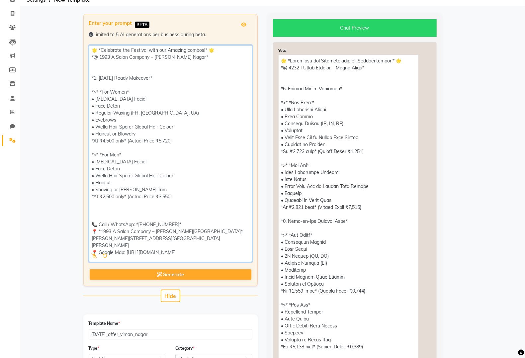
click at [98, 220] on textarea at bounding box center [170, 153] width 163 height 217
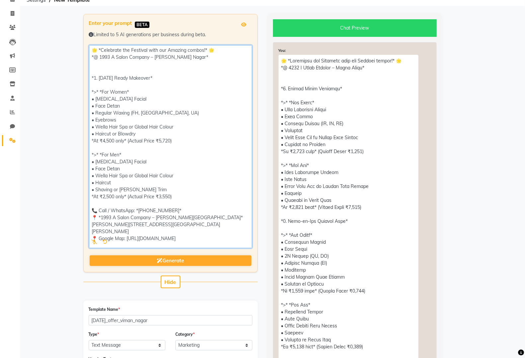
drag, startPoint x: 231, startPoint y: 231, endPoint x: 67, endPoint y: 79, distance: 224.2
click at [67, 79] on app-manage-templates "Enter your prompt BETA Limited to 5 AI generations per business during beta. Ge…" at bounding box center [262, 321] width 525 height 615
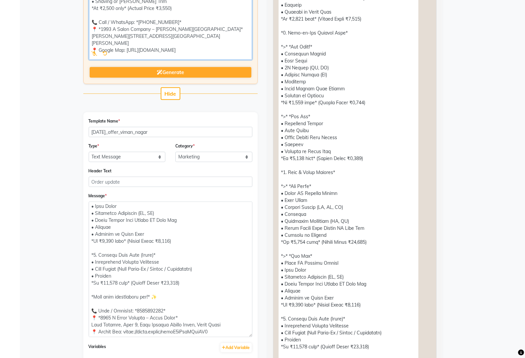
scroll to position [397, 0]
drag, startPoint x: 250, startPoint y: 214, endPoint x: 272, endPoint y: 333, distance: 120.6
click at [272, 333] on div "Enter your prompt BETA Limited to 5 AI generations per business during beta. Ge…" at bounding box center [262, 145] width 368 height 639
type textarea "🌟 *Celebrate the Festival with our Amazing combos!* 🌟 *@ 1993 A Salon Company –…"
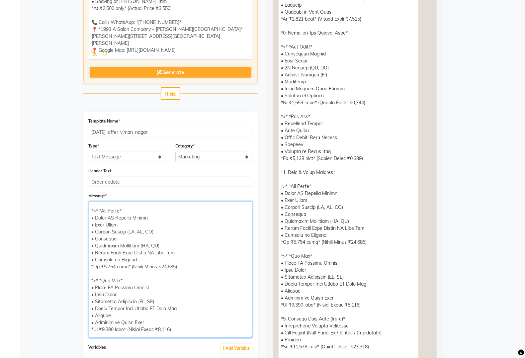
scroll to position [0, 0]
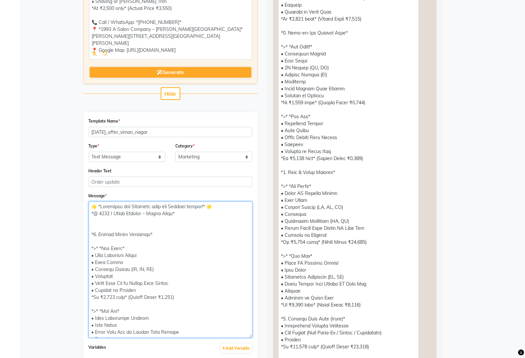
drag, startPoint x: 227, startPoint y: 331, endPoint x: 55, endPoint y: 135, distance: 260.0
click at [55, 135] on app-manage-templates "Enter your prompt BETA Limited to 5 AI generations per business during beta. Ge…" at bounding box center [262, 145] width 525 height 639
paste textarea
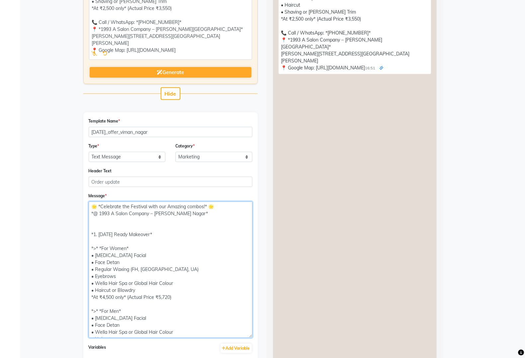
scroll to position [53, 0]
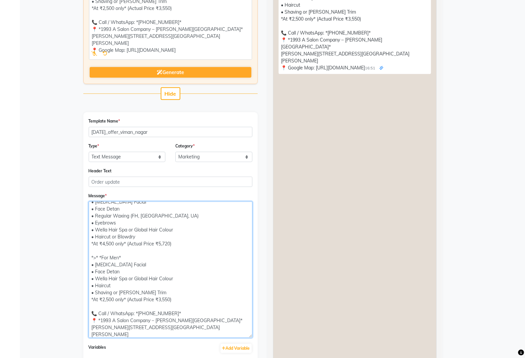
type textarea "🌟 *Celebrate the Festival with our Amazing combos!* 🌟 *@ 1993 A Salon Company –…"
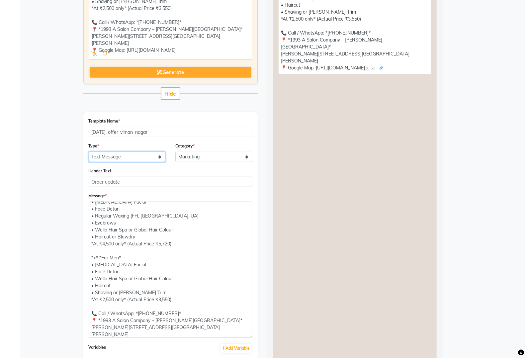
click at [145, 154] on select "Text Message Image with Text" at bounding box center [127, 157] width 77 height 10
select select "IMAGE"
click at [89, 152] on select "Text Message Image with Text" at bounding box center [127, 157] width 77 height 10
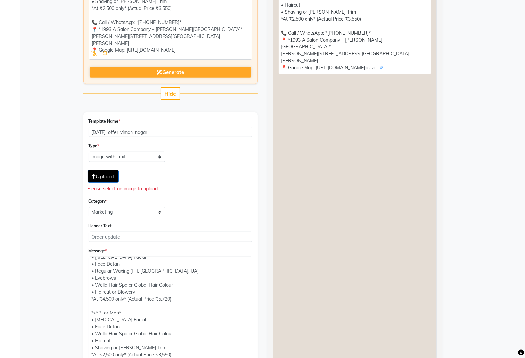
click at [110, 179] on button "Upload" at bounding box center [103, 176] width 31 height 13
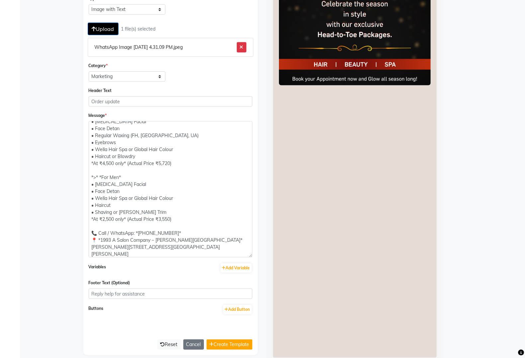
scroll to position [373, 0]
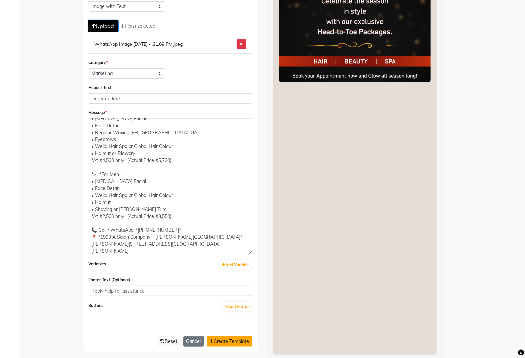
click at [230, 338] on button "Create Template" at bounding box center [229, 341] width 46 height 10
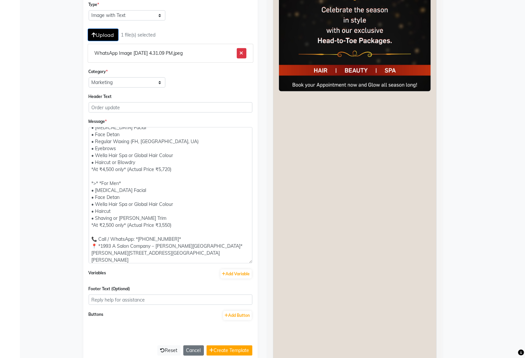
scroll to position [396, 0]
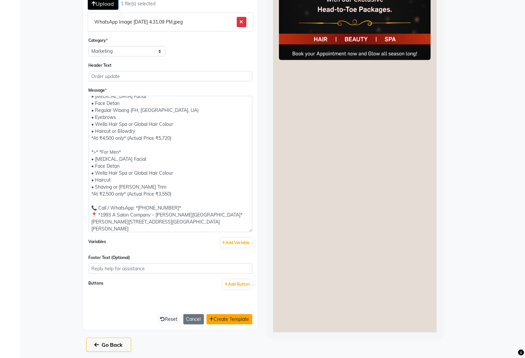
click at [236, 315] on button "Create Template" at bounding box center [229, 319] width 46 height 10
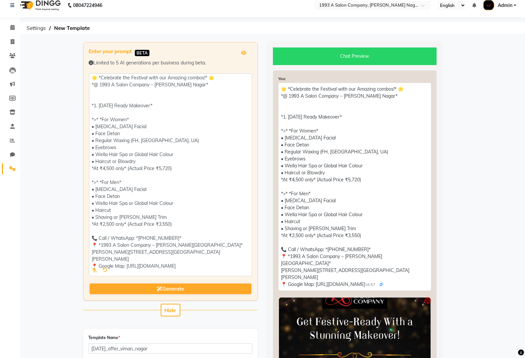
scroll to position [0, 0]
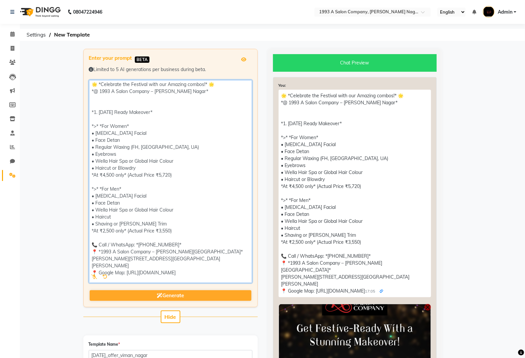
drag, startPoint x: 196, startPoint y: 94, endPoint x: 87, endPoint y: 91, distance: 109.2
click at [87, 91] on div "Enter your prompt BETA Limited to 5 AI generations per business during beta. Ge…" at bounding box center [170, 178] width 174 height 258
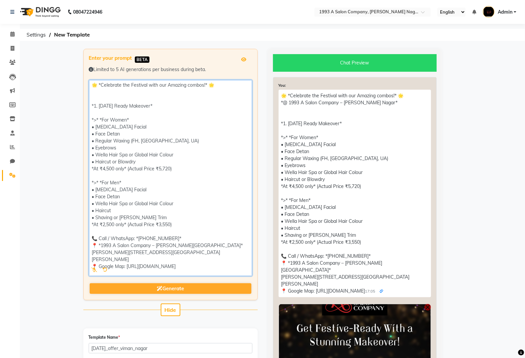
click at [92, 105] on textarea at bounding box center [170, 178] width 163 height 196
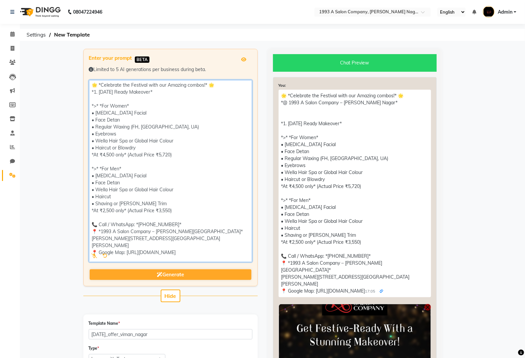
click at [223, 86] on textarea at bounding box center [170, 171] width 163 height 182
click at [96, 107] on textarea at bounding box center [170, 171] width 163 height 182
click at [97, 105] on textarea at bounding box center [170, 171] width 163 height 182
click at [95, 105] on textarea at bounding box center [170, 171] width 163 height 182
click at [93, 107] on textarea at bounding box center [170, 171] width 163 height 182
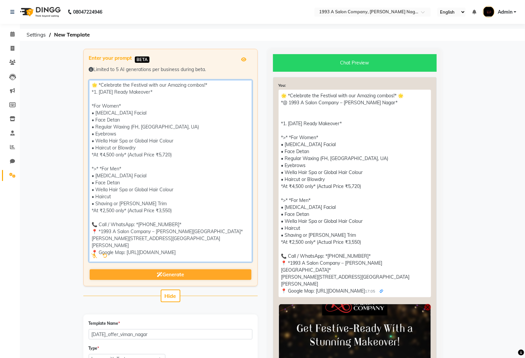
click at [128, 105] on textarea at bounding box center [170, 171] width 163 height 182
click at [95, 104] on textarea at bounding box center [170, 171] width 163 height 182
click at [159, 90] on textarea at bounding box center [170, 171] width 163 height 182
click at [95, 90] on textarea at bounding box center [170, 171] width 163 height 182
click at [218, 85] on textarea at bounding box center [170, 171] width 163 height 182
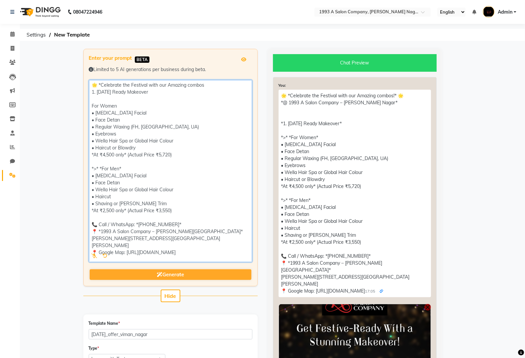
click at [102, 86] on textarea at bounding box center [170, 171] width 163 height 182
click at [95, 112] on textarea at bounding box center [170, 171] width 163 height 182
click at [93, 118] on textarea at bounding box center [170, 171] width 163 height 182
click at [95, 126] on textarea at bounding box center [170, 171] width 163 height 182
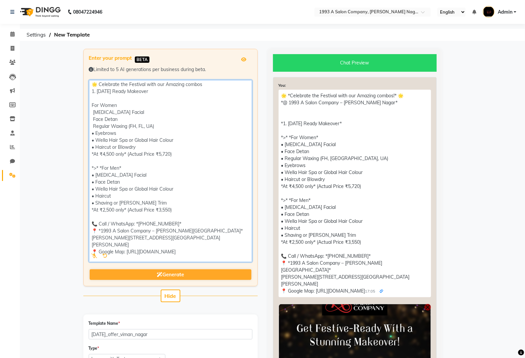
click at [94, 133] on textarea at bounding box center [170, 171] width 163 height 182
click at [95, 141] on textarea at bounding box center [170, 171] width 163 height 182
click at [95, 147] on textarea at bounding box center [170, 171] width 163 height 182
click at [93, 148] on textarea at bounding box center [170, 171] width 163 height 182
click at [95, 148] on textarea at bounding box center [170, 171] width 163 height 182
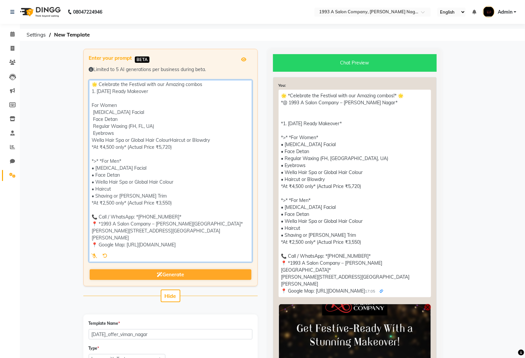
scroll to position [0, 0]
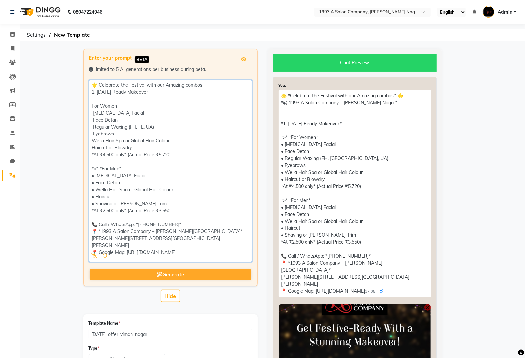
click at [94, 140] on textarea at bounding box center [170, 171] width 163 height 182
click at [94, 134] on textarea at bounding box center [170, 171] width 163 height 182
click at [94, 127] on textarea at bounding box center [170, 171] width 163 height 182
click at [93, 120] on textarea at bounding box center [170, 171] width 163 height 182
click at [93, 113] on textarea at bounding box center [170, 171] width 163 height 182
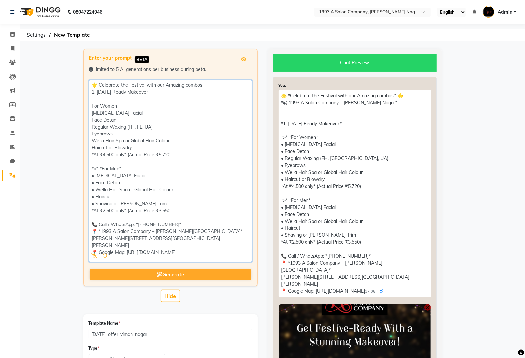
click at [125, 170] on textarea at bounding box center [170, 171] width 163 height 182
click at [173, 158] on textarea at bounding box center [170, 171] width 163 height 182
click at [105, 167] on textarea at bounding box center [170, 171] width 163 height 182
click at [103, 166] on textarea at bounding box center [170, 171] width 163 height 182
click at [98, 176] on textarea at bounding box center [170, 171] width 163 height 182
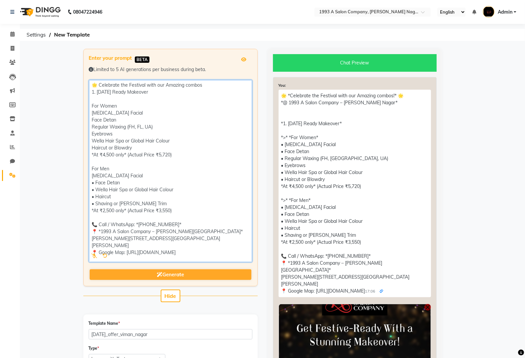
click at [97, 180] on textarea at bounding box center [170, 171] width 163 height 182
click at [97, 192] on textarea at bounding box center [170, 171] width 163 height 182
click at [97, 196] on textarea at bounding box center [170, 171] width 163 height 182
click at [95, 201] on textarea at bounding box center [170, 171] width 163 height 182
click at [96, 210] on textarea at bounding box center [170, 171] width 163 height 182
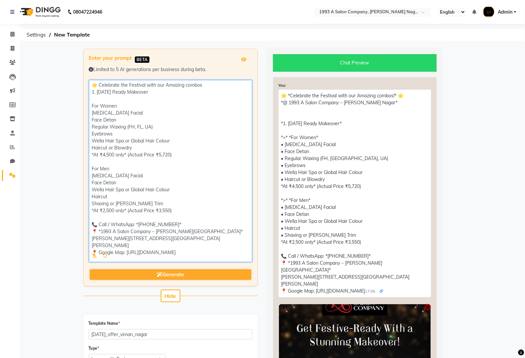
click at [94, 210] on textarea at bounding box center [170, 171] width 163 height 182
click at [126, 209] on textarea at bounding box center [170, 171] width 163 height 182
click at [123, 209] on textarea at bounding box center [170, 171] width 163 height 182
click at [125, 209] on textarea at bounding box center [170, 171] width 163 height 182
click at [179, 221] on textarea at bounding box center [170, 171] width 163 height 182
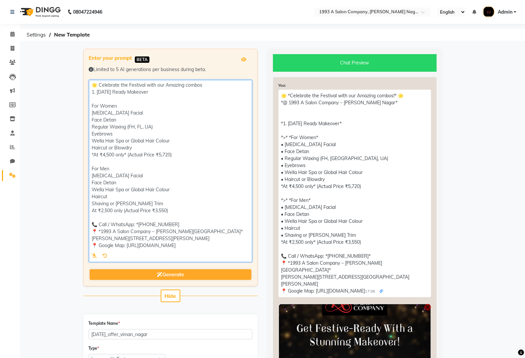
click at [138, 225] on textarea at bounding box center [170, 171] width 163 height 182
drag, startPoint x: 236, startPoint y: 238, endPoint x: 90, endPoint y: 241, distance: 145.7
click at [90, 241] on textarea at bounding box center [170, 171] width 163 height 182
click at [92, 244] on textarea at bounding box center [170, 171] width 163 height 182
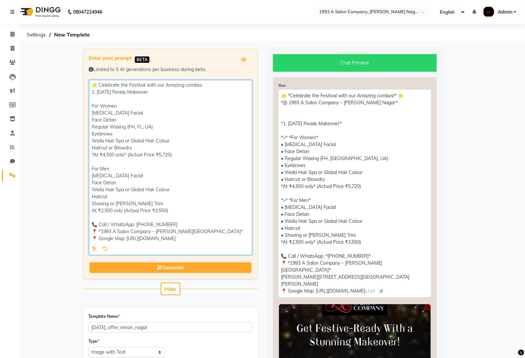
click at [97, 239] on textarea at bounding box center [170, 167] width 163 height 175
drag, startPoint x: 120, startPoint y: 238, endPoint x: 76, endPoint y: 238, distance: 43.8
click at [100, 230] on textarea at bounding box center [170, 167] width 163 height 175
click at [186, 232] on textarea at bounding box center [170, 167] width 163 height 175
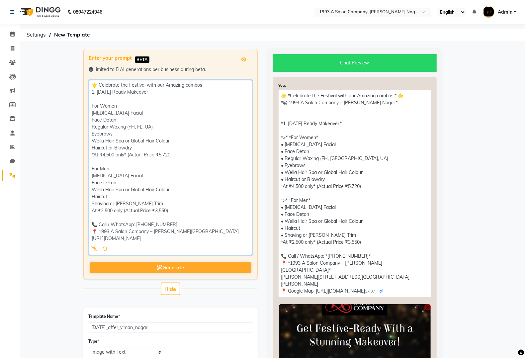
scroll to position [1, 0]
click at [95, 154] on textarea at bounding box center [170, 167] width 163 height 175
click at [125, 157] on textarea at bounding box center [170, 167] width 163 height 175
click at [128, 209] on textarea at bounding box center [170, 167] width 163 height 175
click at [124, 209] on textarea at bounding box center [170, 167] width 163 height 175
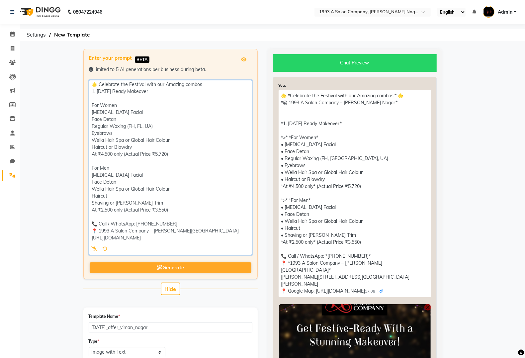
click at [125, 209] on textarea at bounding box center [170, 167] width 163 height 175
click at [172, 208] on textarea at bounding box center [170, 167] width 163 height 175
click at [170, 154] on textarea at bounding box center [170, 167] width 163 height 175
click at [126, 153] on textarea at bounding box center [170, 167] width 163 height 175
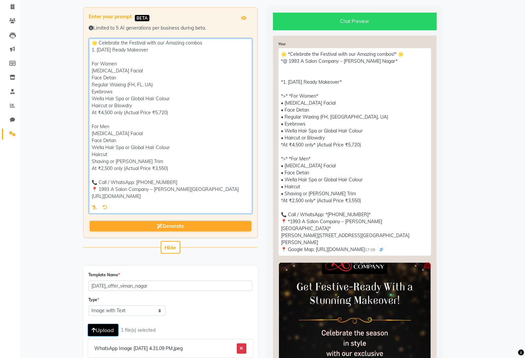
click at [191, 198] on textarea at bounding box center [170, 125] width 163 height 175
click at [97, 51] on textarea at bounding box center [170, 125] width 163 height 175
drag, startPoint x: 160, startPoint y: 50, endPoint x: 105, endPoint y: 57, distance: 55.2
click at [105, 57] on textarea at bounding box center [170, 125] width 163 height 175
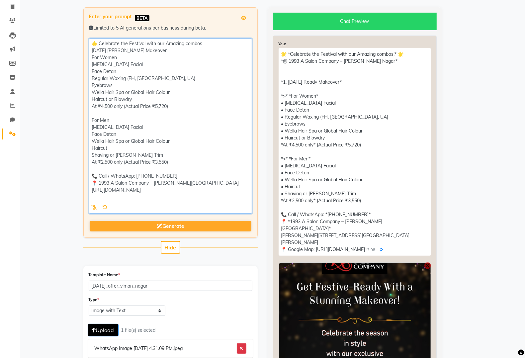
scroll to position [0, 0]
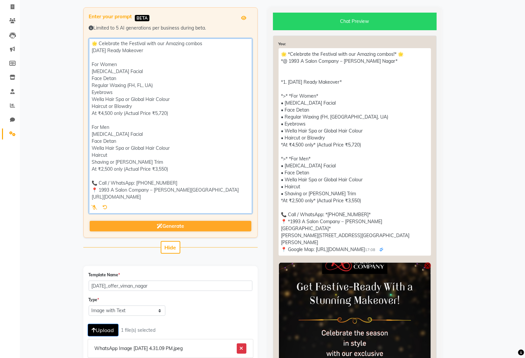
click at [146, 48] on textarea at bounding box center [170, 125] width 163 height 175
drag, startPoint x: 149, startPoint y: 51, endPoint x: 92, endPoint y: 53, distance: 57.8
click at [92, 53] on textarea at bounding box center [170, 125] width 163 height 175
click at [95, 60] on textarea at bounding box center [170, 125] width 163 height 175
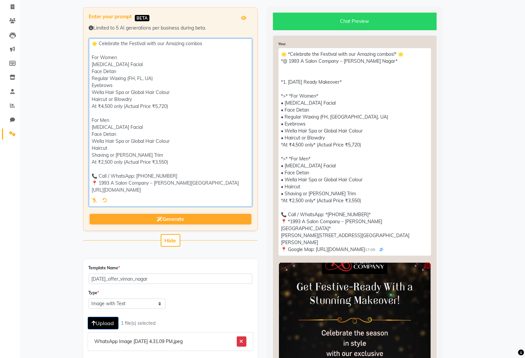
click at [93, 57] on textarea at bounding box center [170, 122] width 163 height 168
click at [92, 118] on textarea at bounding box center [170, 122] width 163 height 168
click at [130, 92] on textarea at bounding box center [170, 122] width 163 height 168
drag, startPoint x: 215, startPoint y: 185, endPoint x: 80, endPoint y: 177, distance: 135.3
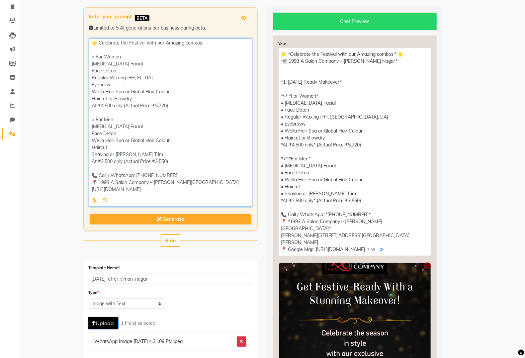
click at [80, 177] on div "Enter your prompt BETA Limited to 5 AI generations per business during beta. Ge…" at bounding box center [170, 331] width 184 height 649
click at [195, 196] on textarea at bounding box center [170, 122] width 163 height 168
drag, startPoint x: 194, startPoint y: 195, endPoint x: 64, endPoint y: 75, distance: 177.3
click at [64, 75] on app-manage-templates "Enter your prompt BETA Limited to 5 AI generations per business during beta. Ge…" at bounding box center [262, 342] width 525 height 671
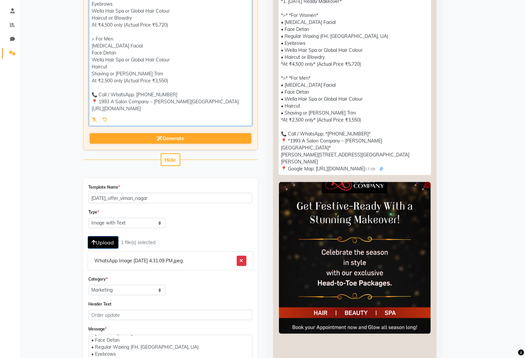
scroll to position [249, 0]
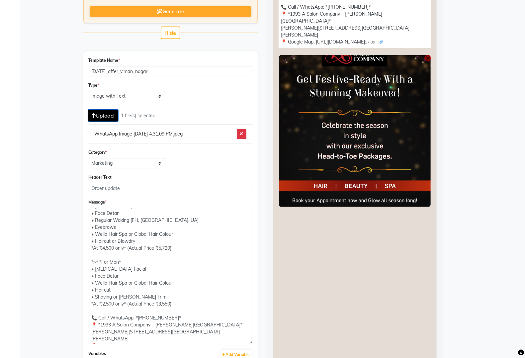
type textarea "🌟 Celebrate the Festival with our Amazing combos > For Women [MEDICAL_DATA] Fac…"
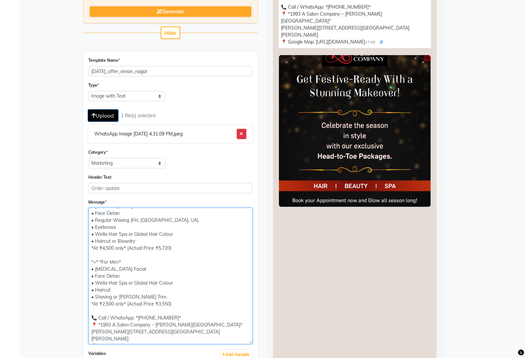
scroll to position [0, 0]
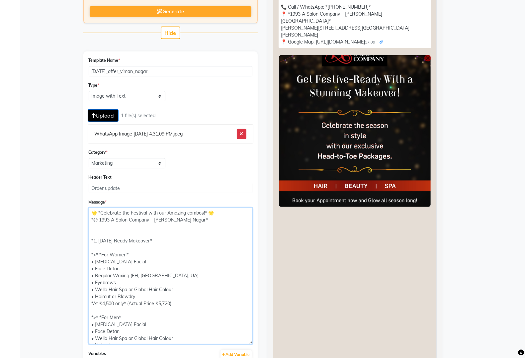
drag, startPoint x: 229, startPoint y: 338, endPoint x: 74, endPoint y: 168, distance: 230.4
click at [74, 168] on div "Enter your prompt BETA Limited to 5 AI generations per business during beta. Ge…" at bounding box center [262, 135] width 378 height 671
paste textarea "Celebrate the Festival with our Amazing combos > For Women Skin Whitening Facia…"
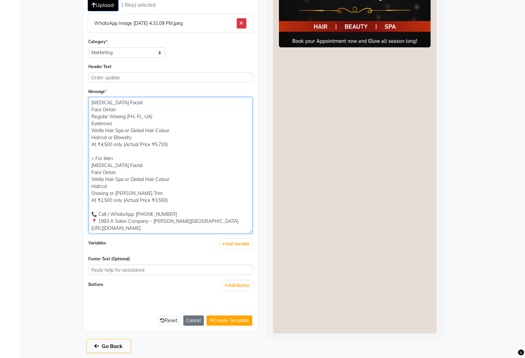
scroll to position [361, 0]
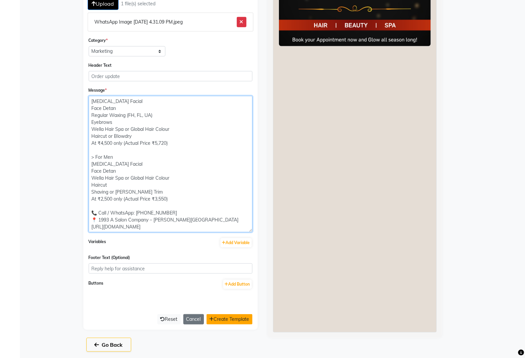
type textarea "🌟 Celebrate the Festival with our Amazing combos > For Women [MEDICAL_DATA] Fac…"
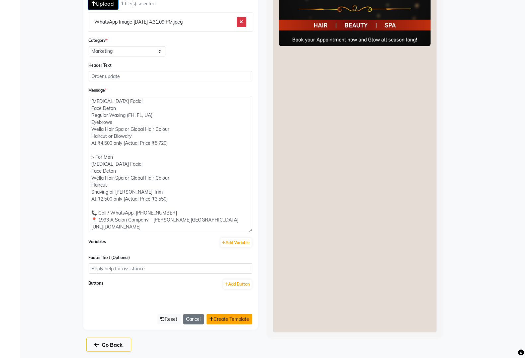
click at [235, 319] on button "Create Template" at bounding box center [229, 319] width 46 height 10
select select "APPROVED"
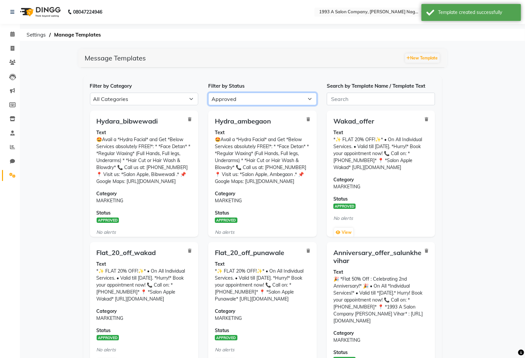
click at [283, 103] on select "All Approved Rejected Failed Pending" at bounding box center [262, 99] width 109 height 13
select select
click at [208, 93] on select "All Approved Rejected Failed Pending" at bounding box center [262, 99] width 109 height 13
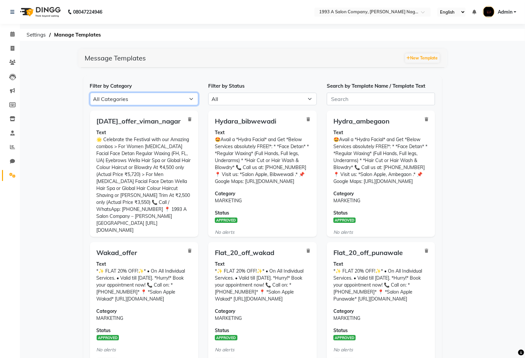
click at [190, 97] on select "All Categories Utility Marketing Authentication" at bounding box center [144, 99] width 109 height 13
click at [177, 179] on p "Text 🌟 Celebrate the Festival with our Amazing combos > For Women Skin Whitenin…" at bounding box center [144, 181] width 95 height 105
click at [411, 58] on button "New Template" at bounding box center [422, 57] width 35 height 9
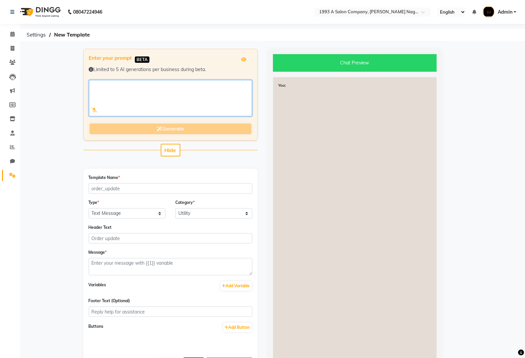
click at [122, 103] on textarea at bounding box center [170, 98] width 163 height 36
paste textarea "🌟 Celebrate the Festival with our Amazing combos > For Women [MEDICAL_DATA] Fac…"
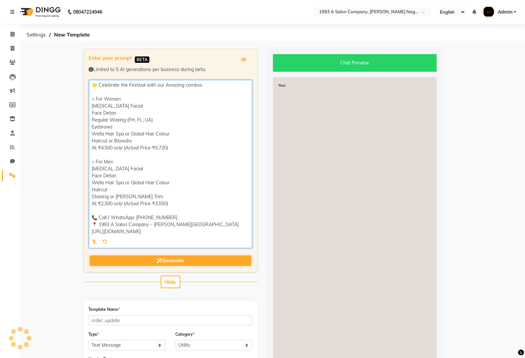
drag, startPoint x: 129, startPoint y: 97, endPoint x: 94, endPoint y: 97, distance: 34.8
click at [94, 97] on textarea at bounding box center [170, 164] width 163 height 168
click at [131, 100] on textarea at bounding box center [170, 164] width 163 height 168
click at [95, 99] on textarea at bounding box center [170, 164] width 163 height 168
click at [112, 147] on textarea at bounding box center [170, 164] width 163 height 168
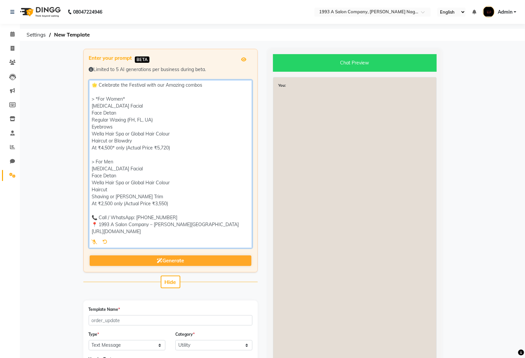
click at [100, 147] on textarea at bounding box center [170, 164] width 163 height 168
click at [97, 145] on textarea at bounding box center [170, 164] width 163 height 168
drag, startPoint x: 172, startPoint y: 148, endPoint x: 164, endPoint y: 148, distance: 8.3
click at [164, 148] on textarea at bounding box center [170, 164] width 163 height 168
click at [159, 148] on textarea at bounding box center [170, 164] width 163 height 168
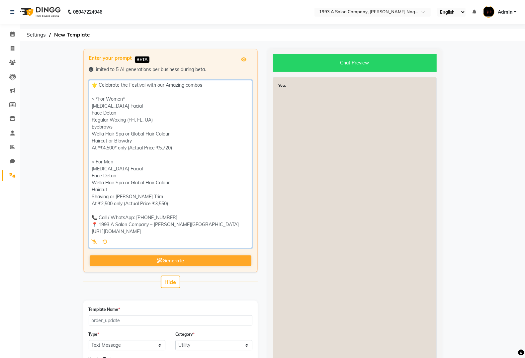
click at [156, 146] on textarea at bounding box center [170, 164] width 163 height 168
click at [157, 146] on textarea at bounding box center [170, 164] width 163 height 168
click at [173, 148] on textarea at bounding box center [170, 164] width 163 height 168
click at [115, 161] on textarea at bounding box center [170, 164] width 163 height 168
click at [96, 162] on textarea at bounding box center [170, 164] width 163 height 168
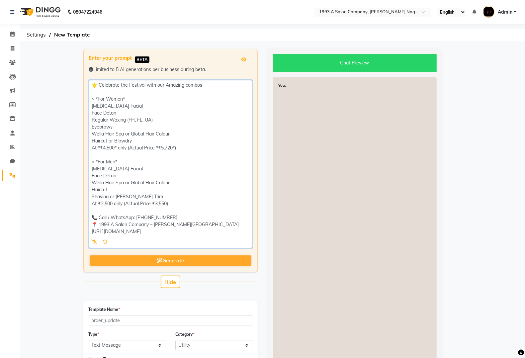
click at [98, 203] on textarea at bounding box center [170, 164] width 163 height 168
click at [115, 203] on textarea at bounding box center [170, 164] width 163 height 168
click at [170, 202] on textarea at bounding box center [170, 164] width 163 height 168
click at [171, 202] on textarea at bounding box center [170, 164] width 163 height 168
click at [159, 203] on textarea at bounding box center [170, 164] width 163 height 168
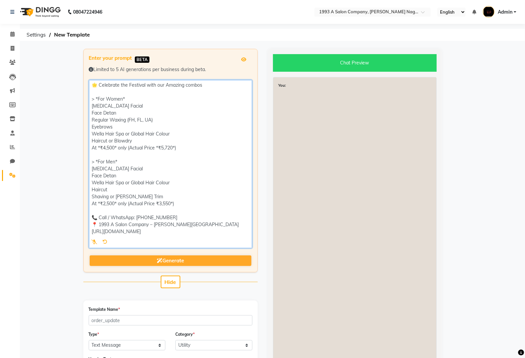
click at [155, 203] on textarea at bounding box center [170, 164] width 163 height 168
click at [157, 203] on textarea at bounding box center [170, 164] width 163 height 168
drag, startPoint x: 214, startPoint y: 233, endPoint x: 82, endPoint y: 80, distance: 201.9
click at [82, 80] on div "Enter your prompt BETA Limited to 5 AI generations per business during beta. Ge…" at bounding box center [170, 281] width 184 height 464
click at [182, 196] on textarea at bounding box center [170, 164] width 163 height 168
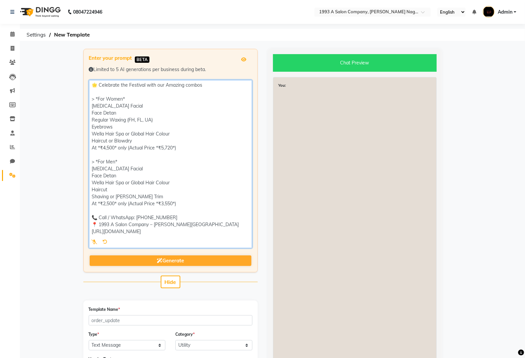
click at [207, 86] on textarea at bounding box center [170, 164] width 163 height 168
click at [183, 224] on textarea at bounding box center [170, 164] width 163 height 168
click at [97, 226] on textarea at bounding box center [170, 164] width 163 height 168
click at [168, 217] on textarea at bounding box center [170, 164] width 163 height 168
drag, startPoint x: 196, startPoint y: 234, endPoint x: 83, endPoint y: 84, distance: 188.2
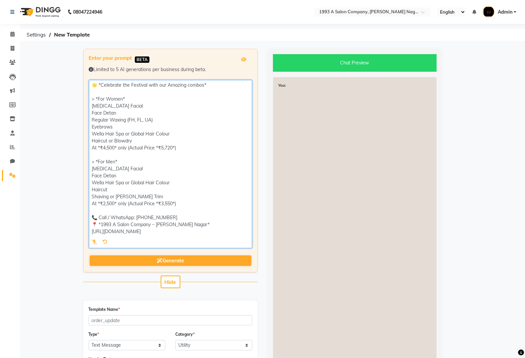
click at [83, 84] on div "Enter your prompt BETA Limited to 5 AI generations per business during beta. Ge…" at bounding box center [170, 160] width 174 height 223
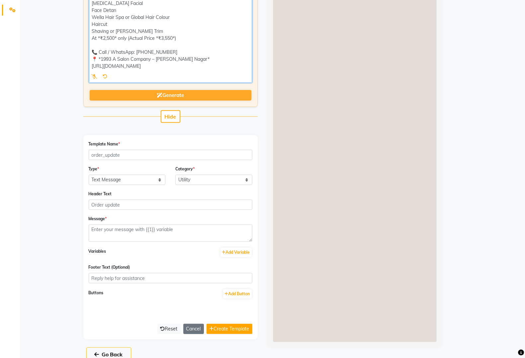
scroll to position [166, 0]
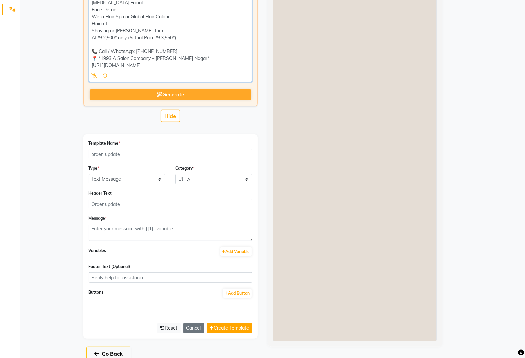
type textarea "🌟 *Celebrate the Festival with our Amazing combos* > *For Women* [MEDICAL_DATA]…"
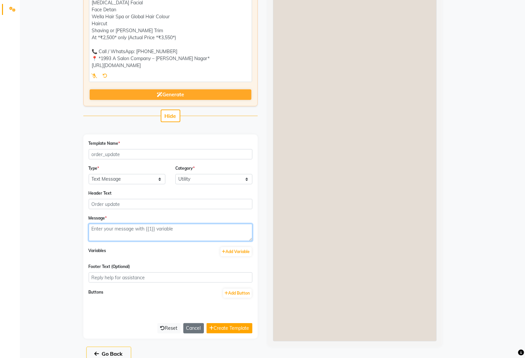
click at [155, 228] on textarea at bounding box center [171, 232] width 164 height 17
paste textarea "🌟 *Celebrate the Festival with our Amazing combos* > *For Women* [MEDICAL_DATA]…"
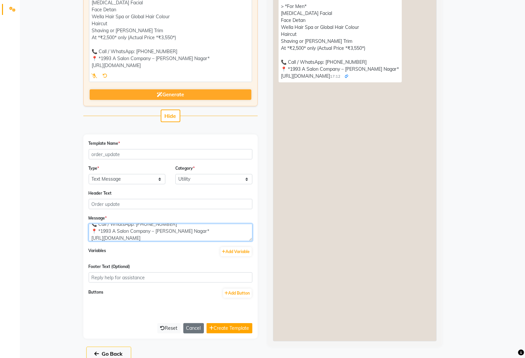
type textarea "🌟 *Celebrate the Festival with our Amazing combos* > *For Women* [MEDICAL_DATA]…"
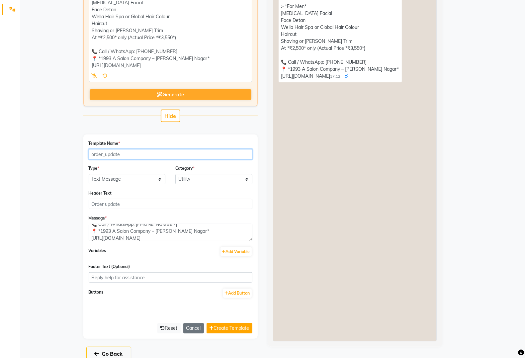
click at [139, 151] on input "Template Name *" at bounding box center [171, 154] width 164 height 10
type input "[DATE]_offer_viman_nagar"
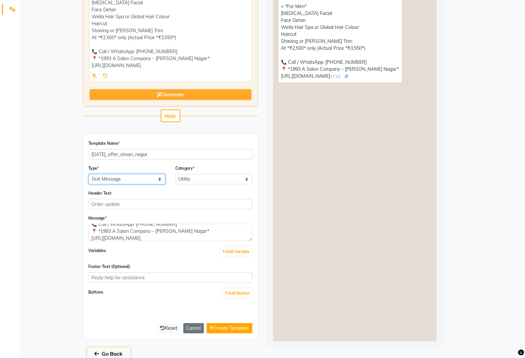
click at [124, 181] on select "Text Message Image with Text" at bounding box center [127, 179] width 77 height 10
select select "IMAGE"
click at [89, 174] on select "Text Message Image with Text" at bounding box center [127, 179] width 77 height 10
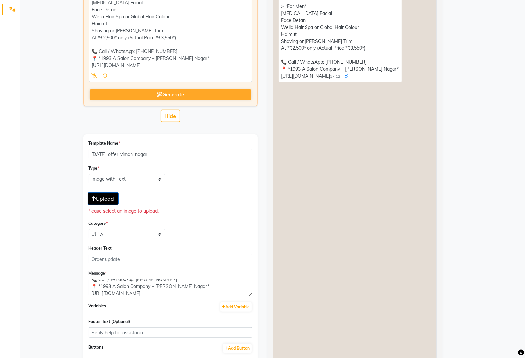
click at [104, 198] on span "Upload" at bounding box center [103, 198] width 22 height 7
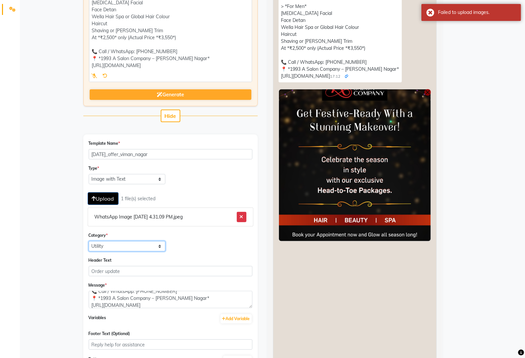
click at [148, 248] on select "Utility Marketing Authentication" at bounding box center [127, 246] width 77 height 10
select select "MARKETING"
click at [89, 241] on select "Utility Marketing Authentication" at bounding box center [127, 246] width 77 height 10
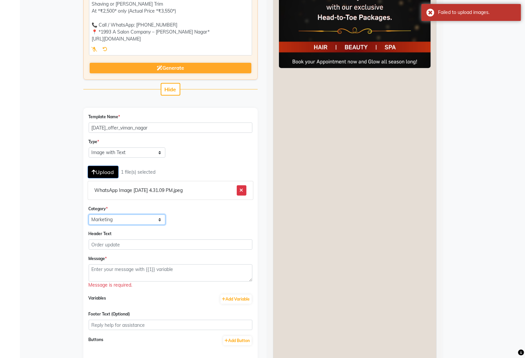
scroll to position [207, 0]
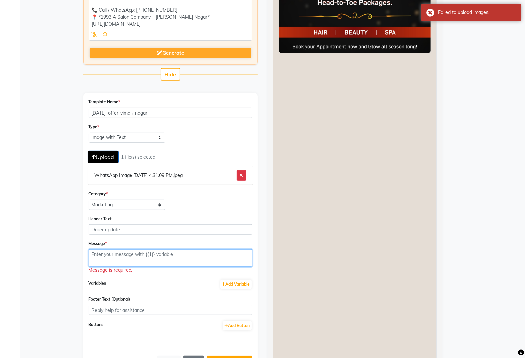
click at [145, 256] on textarea at bounding box center [171, 257] width 164 height 17
paste textarea "🌟 *Celebrate the Festival with our Amazing combos* > *For Women* [MEDICAL_DATA]…"
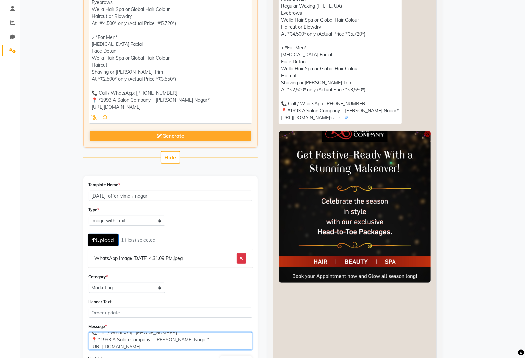
scroll to position [242, 0]
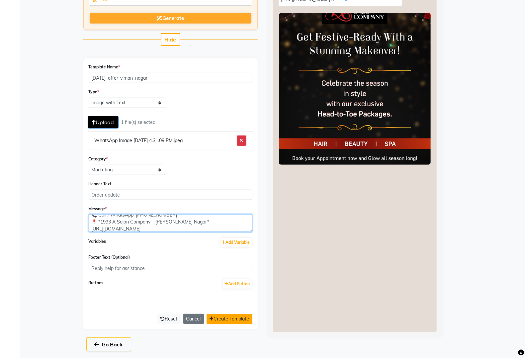
type textarea "🌟 *Celebrate the Festival with our Amazing combos* > *For Women* [MEDICAL_DATA]…"
click at [240, 317] on button "Create Template" at bounding box center [229, 319] width 46 height 10
click at [233, 319] on button "Create Template" at bounding box center [229, 319] width 46 height 10
click at [227, 319] on button "Create Template" at bounding box center [229, 319] width 46 height 10
click at [227, 315] on button "Create Template" at bounding box center [229, 319] width 46 height 10
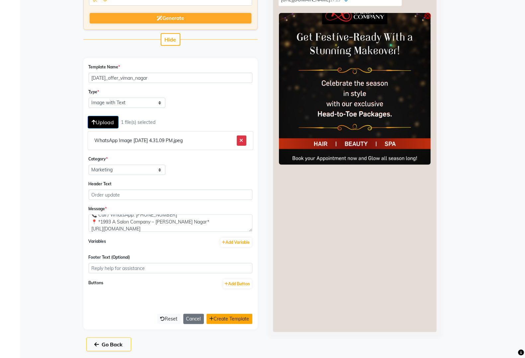
click at [227, 315] on button "Create Template" at bounding box center [229, 319] width 46 height 10
click at [232, 319] on button "Create Template" at bounding box center [229, 319] width 46 height 10
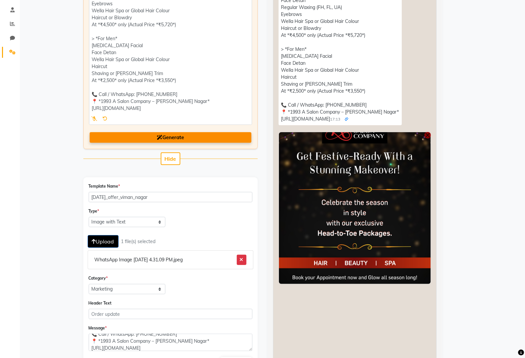
scroll to position [0, 0]
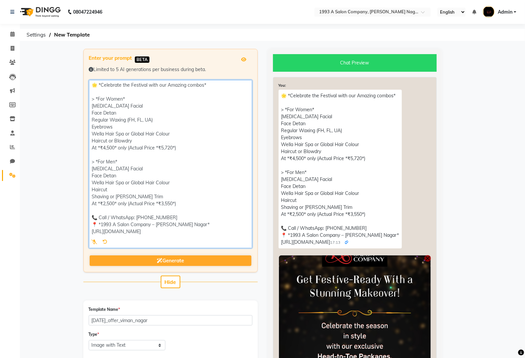
drag, startPoint x: 206, startPoint y: 235, endPoint x: 78, endPoint y: 77, distance: 203.3
click at [78, 77] on div "Enter your prompt BETA Limited to 5 AI generations per business during beta. Ge…" at bounding box center [170, 314] width 184 height 531
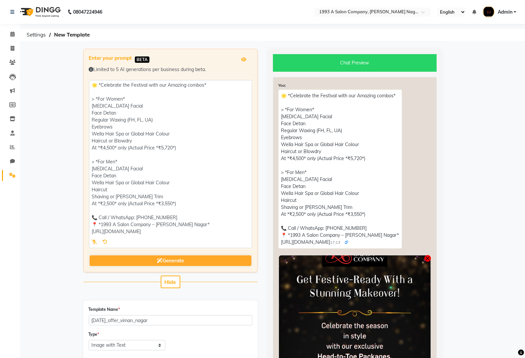
click at [426, 258] on button "button" at bounding box center [427, 258] width 7 height 7
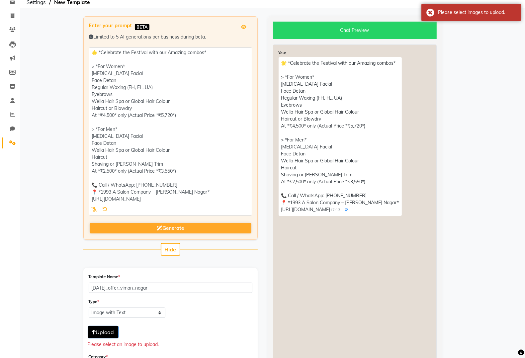
scroll to position [124, 0]
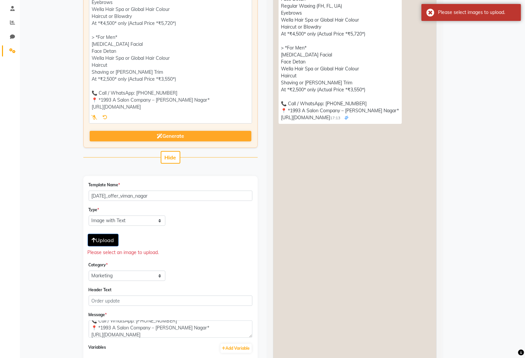
click at [91, 240] on button "Upload" at bounding box center [103, 240] width 31 height 13
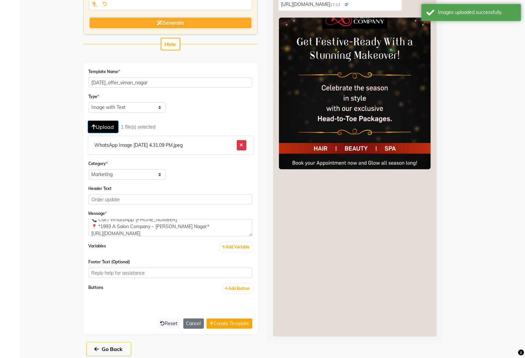
scroll to position [242, 0]
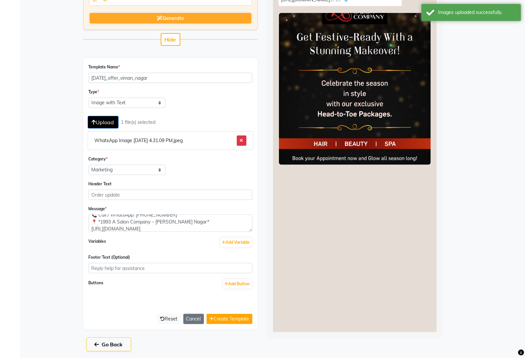
click at [233, 323] on div "Template Name * diwali_offer_viman_nagar Type * Text Message Image with Text Up…" at bounding box center [170, 193] width 174 height 271
click at [232, 320] on button "Create Template" at bounding box center [229, 319] width 46 height 10
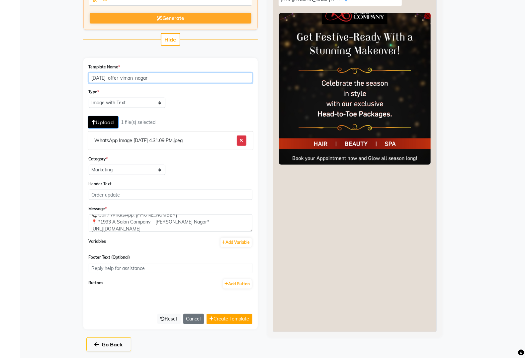
click at [154, 75] on input "[DATE]_offer_viman_nagar" at bounding box center [171, 78] width 164 height 10
type input "d"
click at [230, 317] on button "Create Template" at bounding box center [229, 319] width 46 height 10
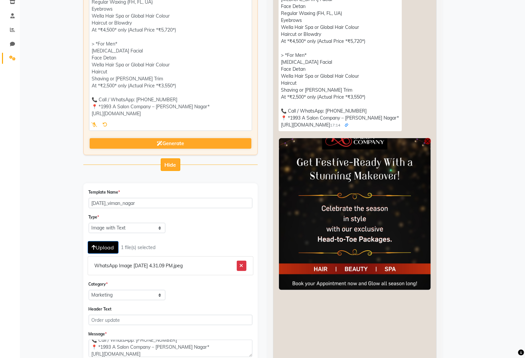
scroll to position [118, 0]
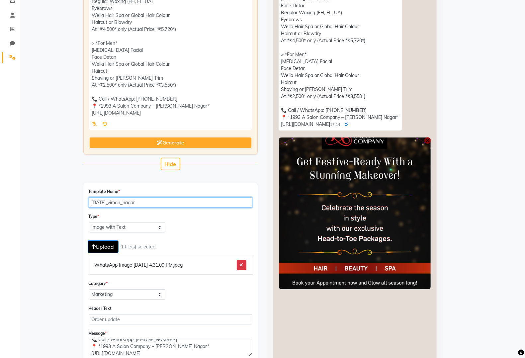
click at [135, 202] on input "diwali_viman_nagar" at bounding box center [171, 202] width 164 height 10
click at [103, 201] on input "diwali_viman_nagar" at bounding box center [171, 202] width 164 height 10
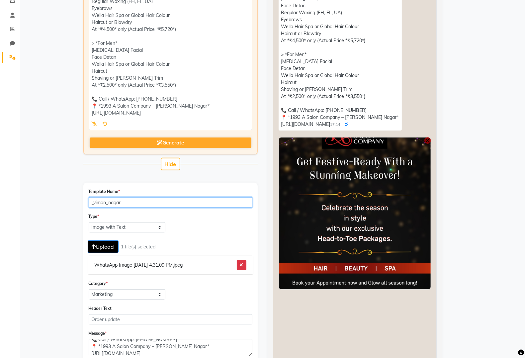
click at [143, 201] on input "_viman_nagar" at bounding box center [171, 202] width 164 height 10
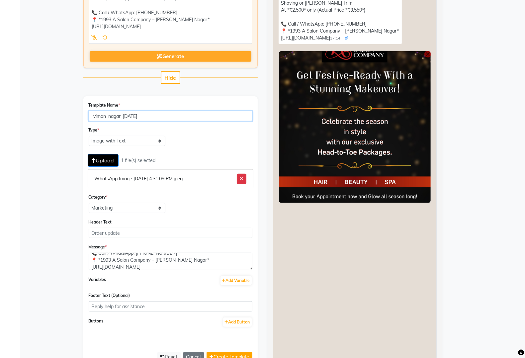
scroll to position [242, 0]
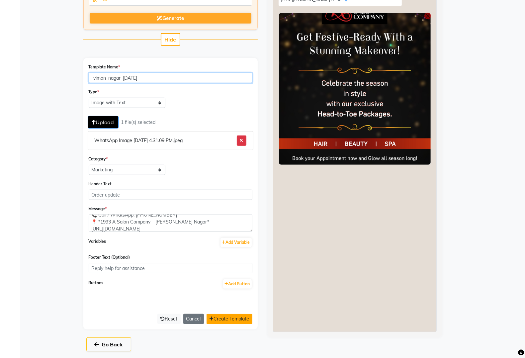
type input "_viman_nagar_diwali"
click at [245, 318] on button "Create Template" at bounding box center [229, 319] width 46 height 10
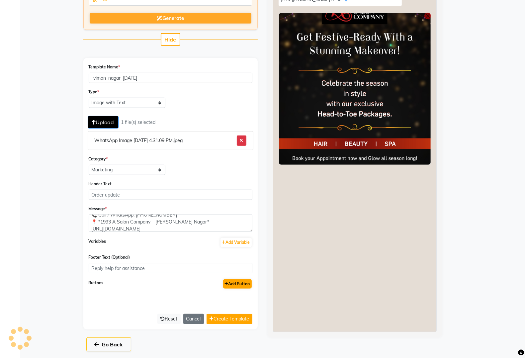
select select "APPROVED"
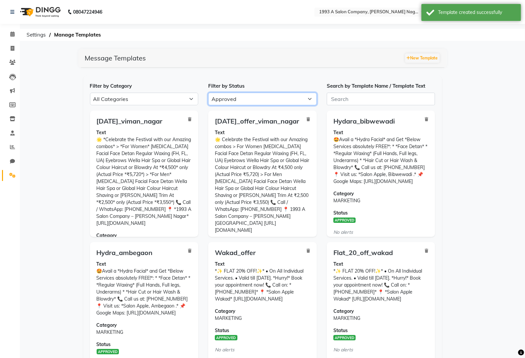
click at [241, 97] on select "All Approved Rejected Failed Pending" at bounding box center [262, 99] width 109 height 13
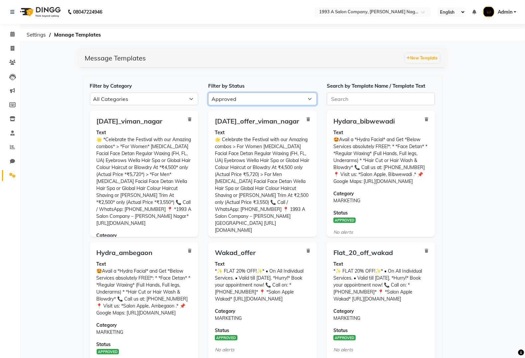
select select
click at [208, 93] on select "All Approved Rejected Failed Pending" at bounding box center [262, 99] width 109 height 13
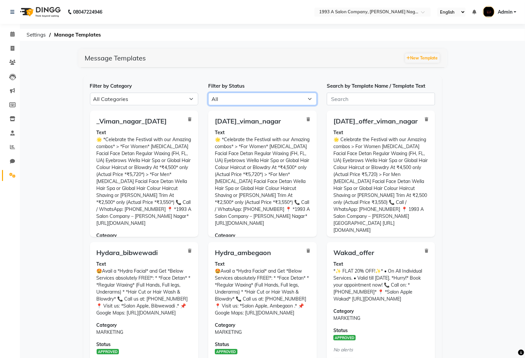
click at [274, 102] on select "All Approved Rejected Failed Pending" at bounding box center [262, 99] width 109 height 13
click at [208, 93] on select "All Approved Rejected Failed Pending" at bounding box center [262, 99] width 109 height 13
click at [200, 130] on div "_Viman_nagar_diwali Text 🌟 *Celebrate the Festival with our Amazing combos* > *…" at bounding box center [144, 176] width 118 height 131
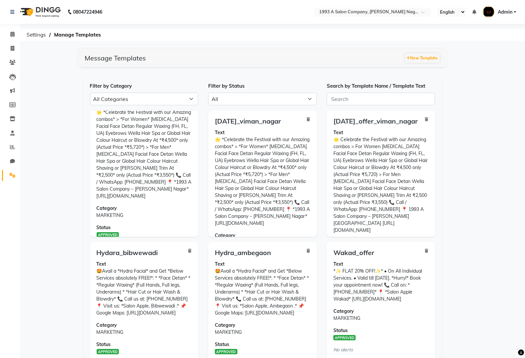
scroll to position [70, 0]
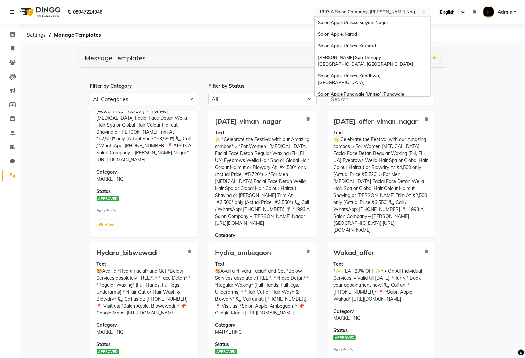
click at [347, 9] on input "text" at bounding box center [366, 12] width 96 height 7
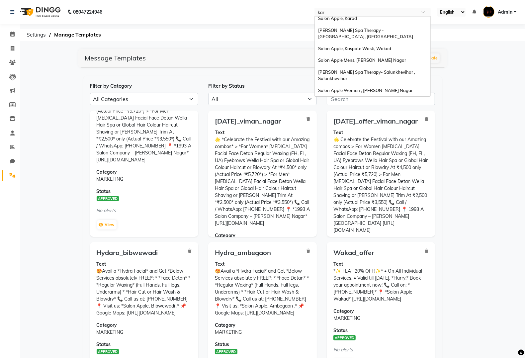
scroll to position [0, 0]
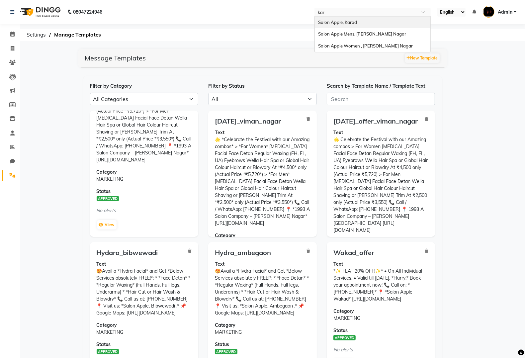
type input "karv"
click at [357, 33] on span "Salon Apple Women , [PERSON_NAME] Nagar" at bounding box center [365, 33] width 95 height 5
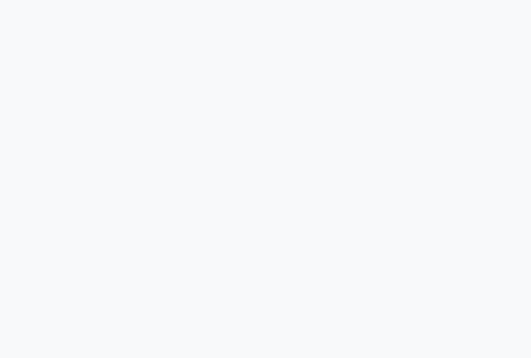
select select "APPROVED"
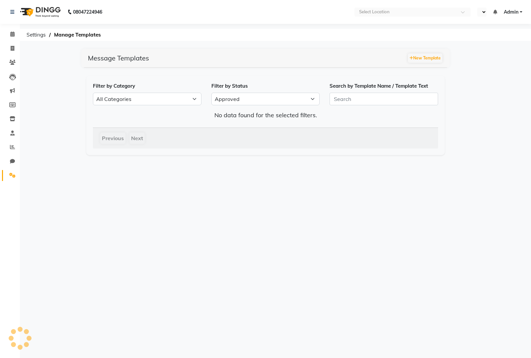
select select "en"
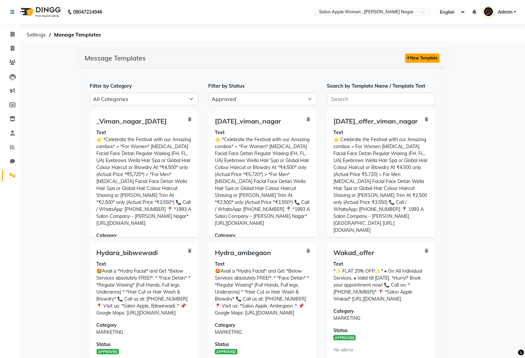
click at [426, 58] on button "New Template" at bounding box center [422, 57] width 35 height 9
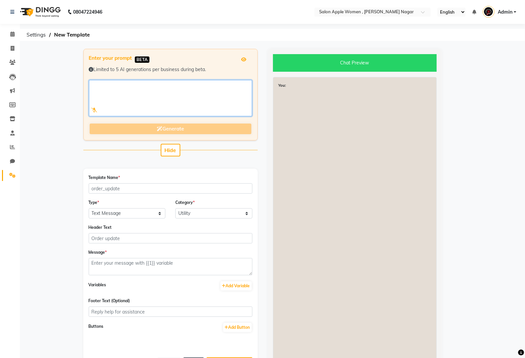
click at [163, 94] on textarea at bounding box center [170, 98] width 163 height 36
paste textarea "*Celebrate the Festival with a Spectacular Look!* *The [DATE] Makeover Package*…"
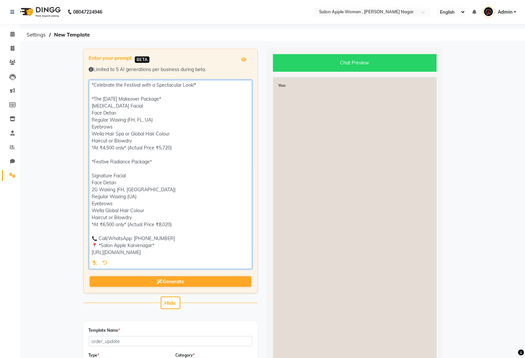
click at [94, 209] on textarea at bounding box center [170, 174] width 163 height 189
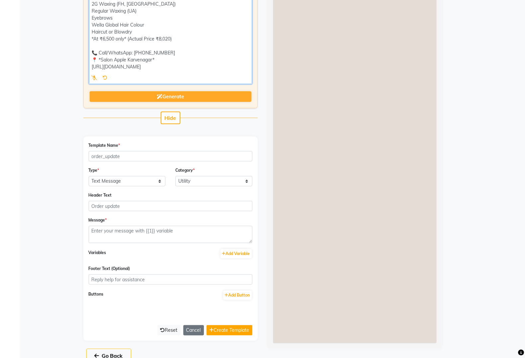
scroll to position [196, 0]
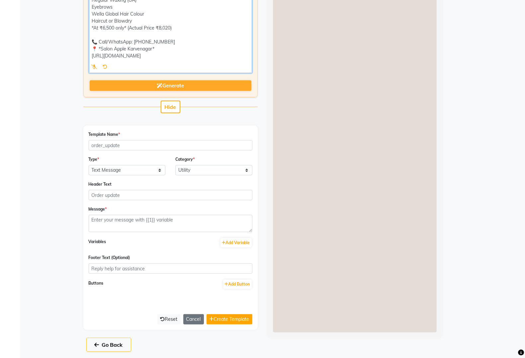
type textarea "*Celebrate the Festival with a Spectacular Look!* *The [DATE] Makeover Package*…"
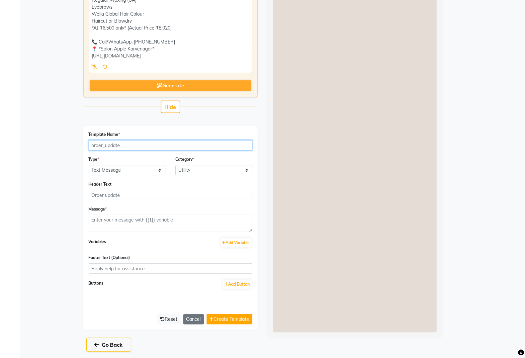
click at [166, 144] on input "Template Name *" at bounding box center [171, 145] width 164 height 10
click at [168, 148] on input "[DATE]_offer_viman_nagar" at bounding box center [171, 145] width 164 height 10
type input "[DATE]_offer_karve_nagar_women"
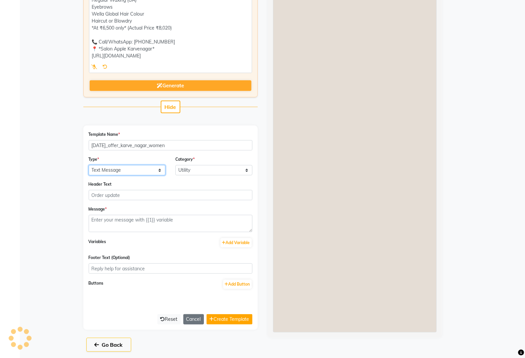
click at [156, 166] on select "Text Message Image with Text" at bounding box center [127, 170] width 77 height 10
select select "IMAGE"
click at [89, 165] on select "Text Message Image with Text" at bounding box center [127, 170] width 77 height 10
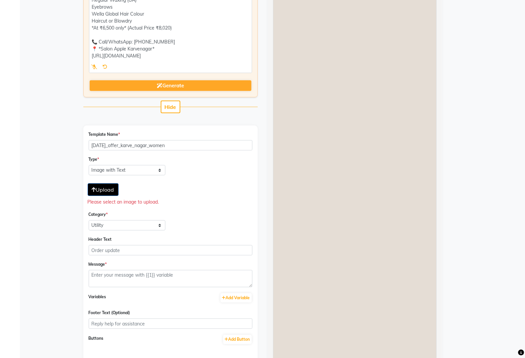
click at [103, 188] on span "Upload" at bounding box center [103, 189] width 22 height 7
click at [103, 190] on span "Upload" at bounding box center [103, 189] width 22 height 7
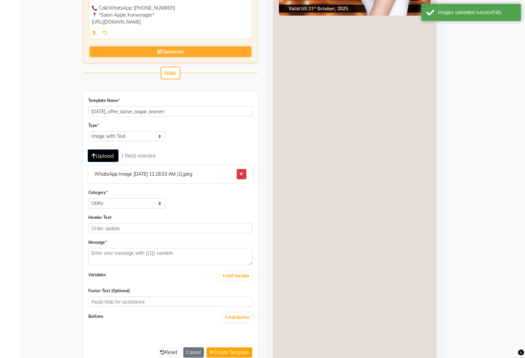
scroll to position [249, 0]
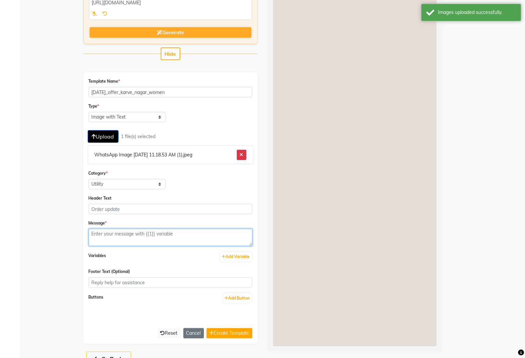
click at [154, 236] on textarea at bounding box center [171, 237] width 164 height 17
paste textarea "*Celebrate the Festival with a Spectacular Look!* *The [DATE] Makeover Package*…"
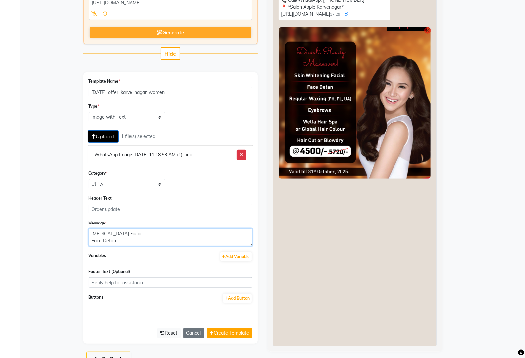
scroll to position [0, 0]
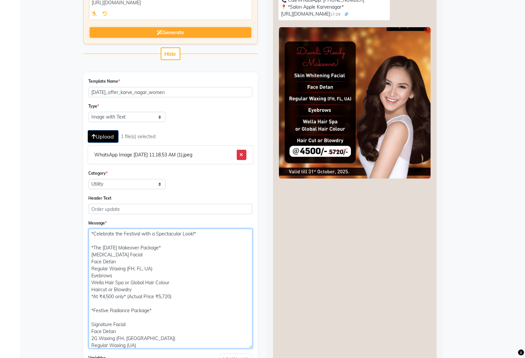
drag, startPoint x: 251, startPoint y: 244, endPoint x: 256, endPoint y: 346, distance: 102.0
click at [256, 346] on div "Template Name * [DATE]_offer_karve_nagar_women Type * Text Message Image with T…" at bounding box center [170, 258] width 174 height 373
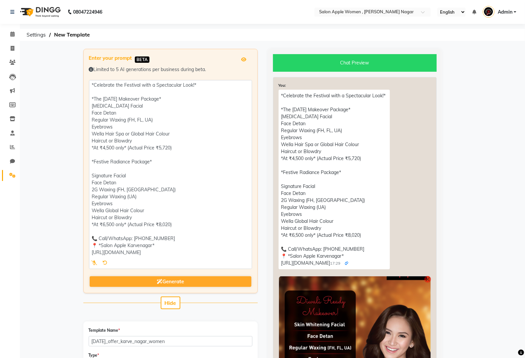
type textarea "*Celebrate the Festival with a Spectacular Look!* *The [DATE] Makeover Package*…"
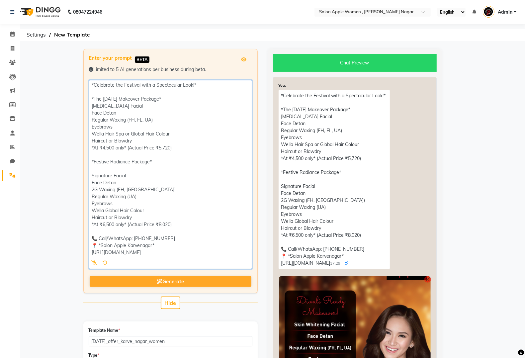
click at [193, 85] on textarea at bounding box center [170, 174] width 163 height 189
click at [194, 85] on textarea at bounding box center [170, 174] width 163 height 189
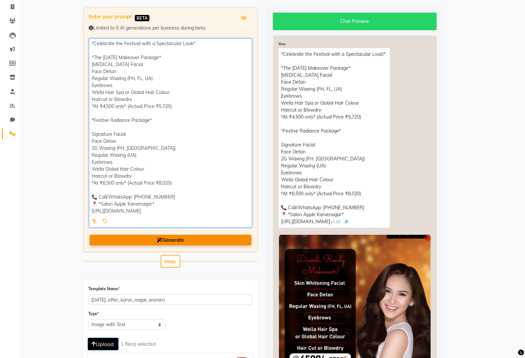
type textarea "*Celebrate the Festival with a Spectacular Look* *The [DATE] Makeover Package* …"
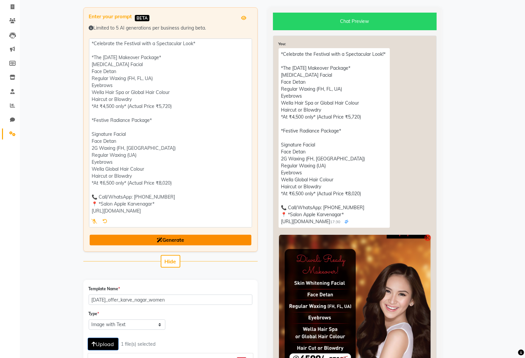
click at [223, 244] on button "Generate" at bounding box center [171, 240] width 162 height 11
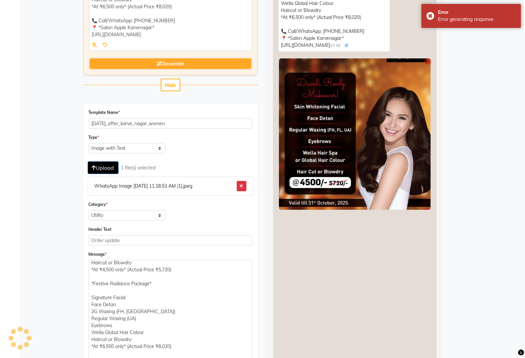
scroll to position [365, 0]
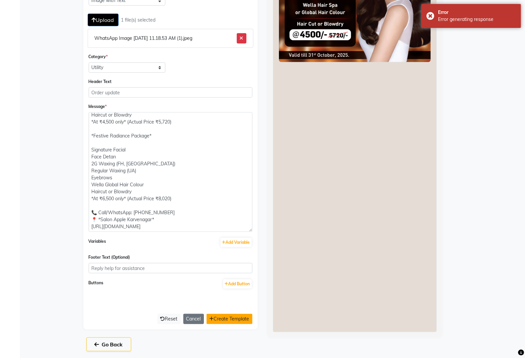
click at [223, 316] on button "Create Template" at bounding box center [229, 319] width 46 height 10
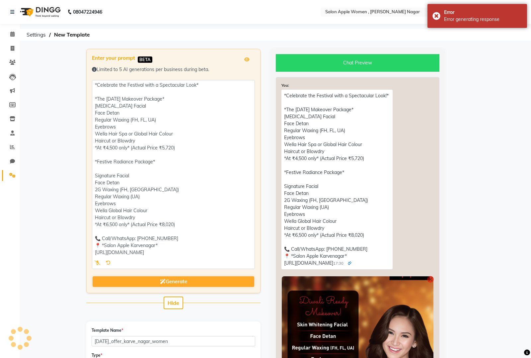
select select "APPROVED"
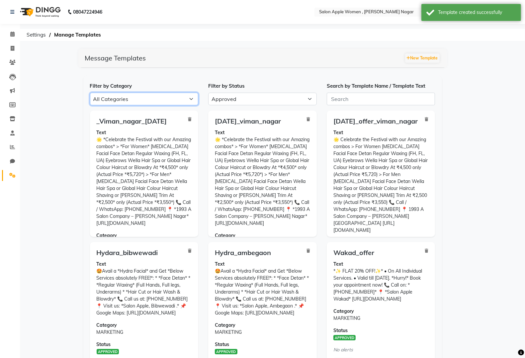
click at [189, 98] on select "All Categories Utility Marketing Authentication" at bounding box center [144, 99] width 109 height 13
